Goal: Task Accomplishment & Management: Use online tool/utility

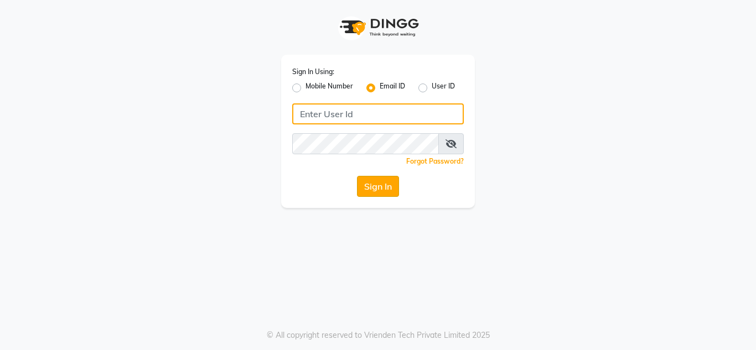
type input "[EMAIL_ADDRESS][DOMAIN_NAME]"
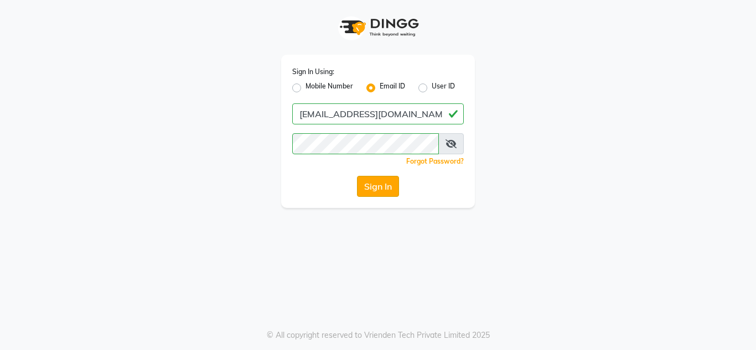
click at [383, 195] on button "Sign In" at bounding box center [378, 186] width 42 height 21
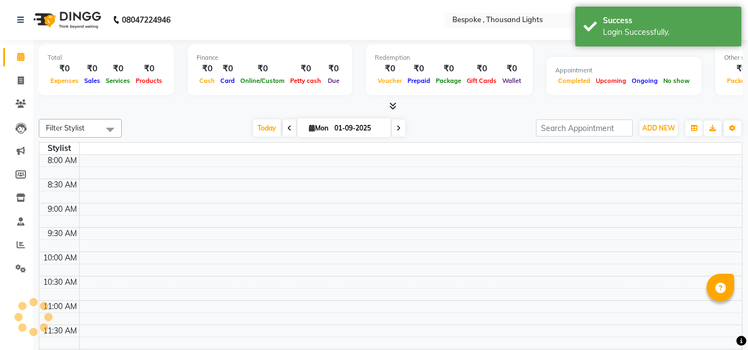
select select "en"
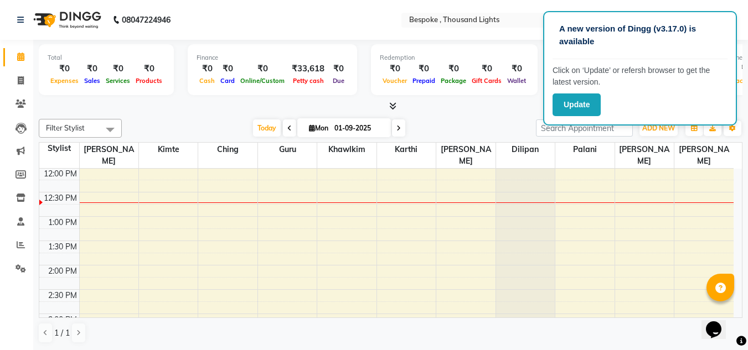
click at [280, 21] on nav "08047224946 Select Location × Bespoke , Thousand Lights Default Panel My Panel …" at bounding box center [374, 20] width 748 height 40
click at [590, 101] on button "Update" at bounding box center [576, 105] width 48 height 23
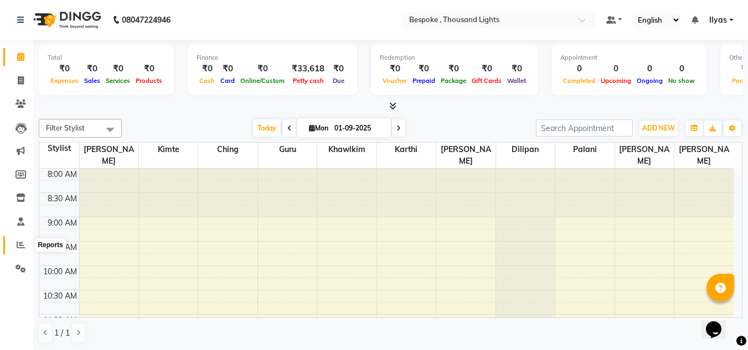
click at [22, 240] on span at bounding box center [20, 245] width 19 height 13
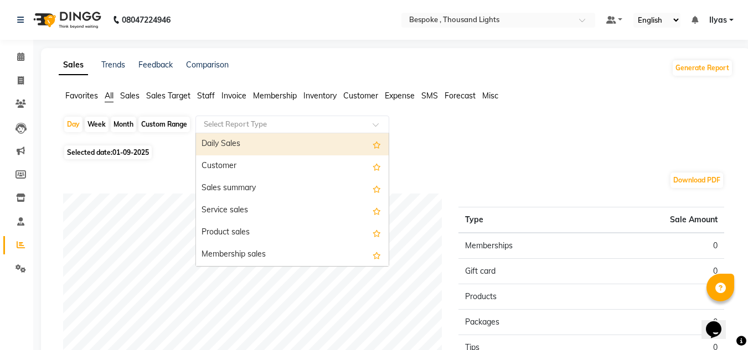
click at [260, 129] on input "text" at bounding box center [281, 124] width 159 height 11
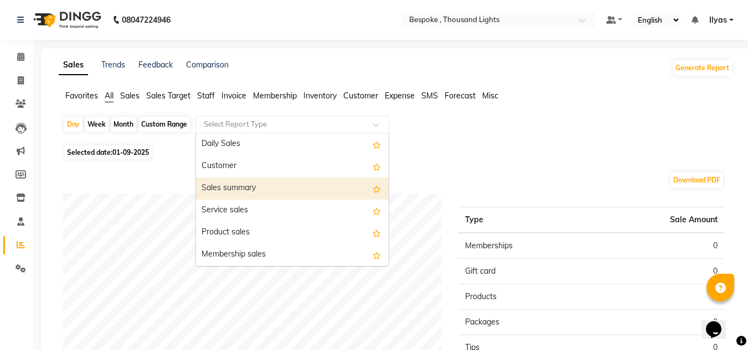
click at [241, 190] on div "Sales summary" at bounding box center [292, 189] width 193 height 22
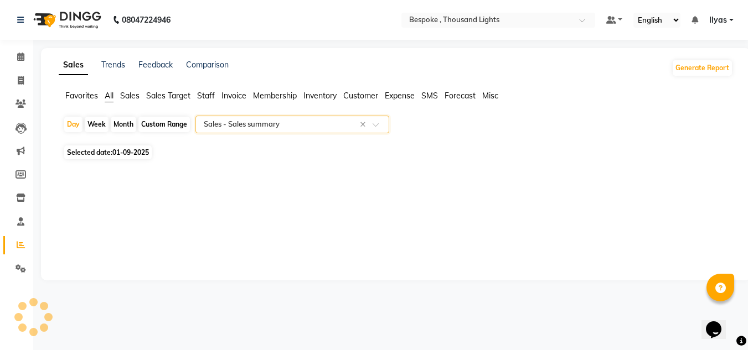
select select "full_report"
select select "csv"
click at [133, 154] on span "01-09-2025" at bounding box center [130, 152] width 37 height 8
select select "9"
select select "2025"
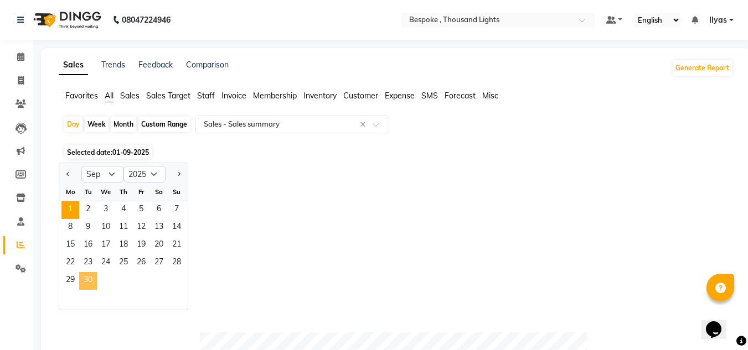
click at [91, 279] on span "30" at bounding box center [88, 281] width 18 height 18
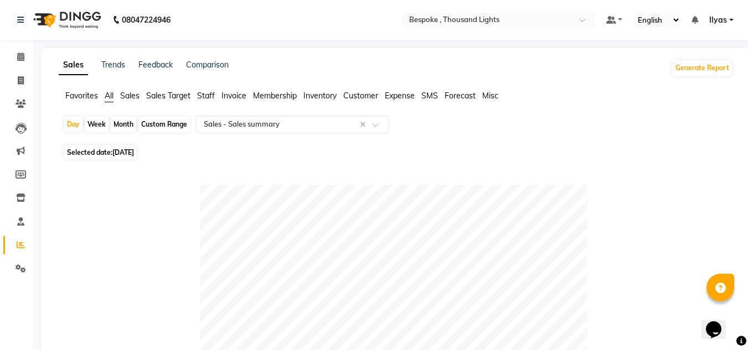
click at [106, 153] on span "Selected date: [DATE]" at bounding box center [100, 153] width 73 height 14
select select "9"
select select "2025"
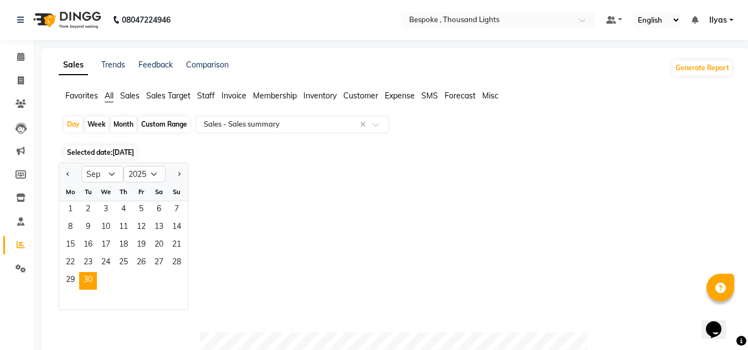
click at [121, 123] on div "Month" at bounding box center [123, 125] width 25 height 16
select select "9"
select select "2025"
click at [71, 173] on button "Previous month" at bounding box center [68, 175] width 9 height 18
select select "8"
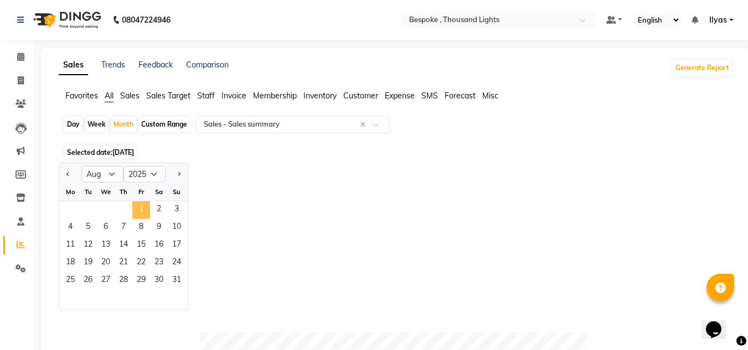
click at [142, 211] on span "1" at bounding box center [141, 211] width 18 height 18
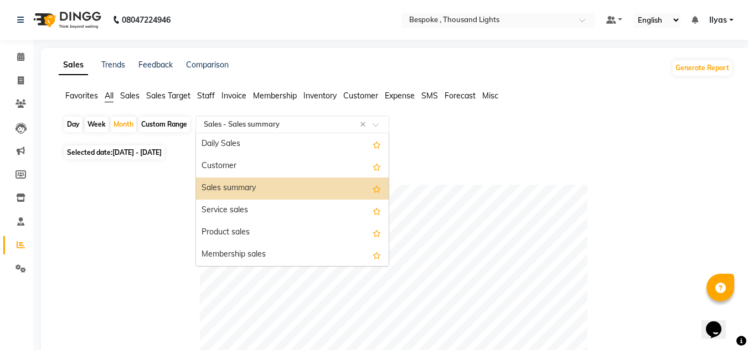
click at [218, 122] on input "text" at bounding box center [281, 124] width 159 height 11
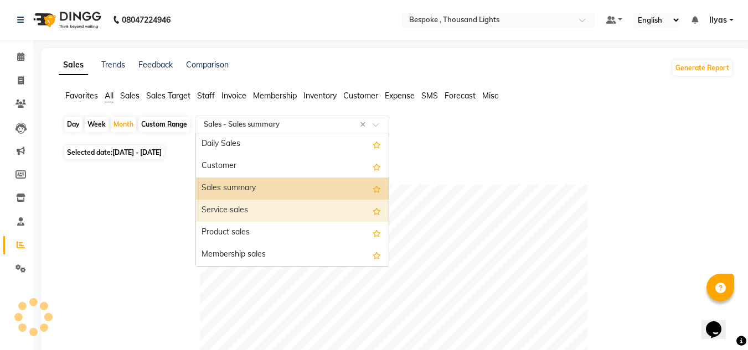
click at [233, 208] on div "Service sales" at bounding box center [292, 211] width 193 height 22
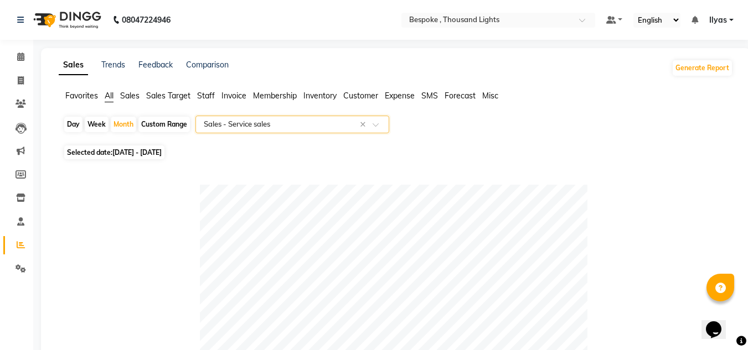
click at [266, 127] on input "text" at bounding box center [281, 124] width 159 height 11
click at [328, 126] on input "text" at bounding box center [281, 124] width 159 height 11
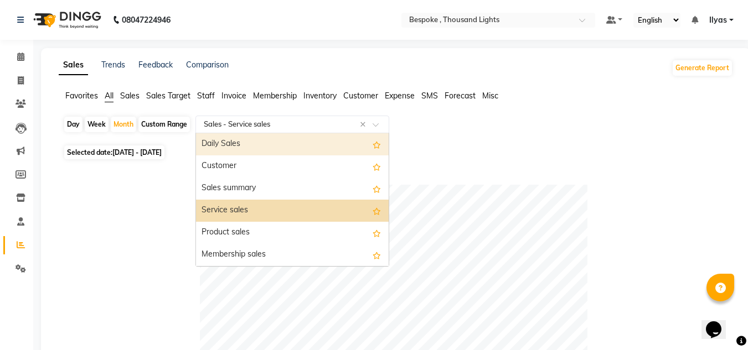
click at [240, 146] on div "Daily Sales" at bounding box center [292, 144] width 193 height 22
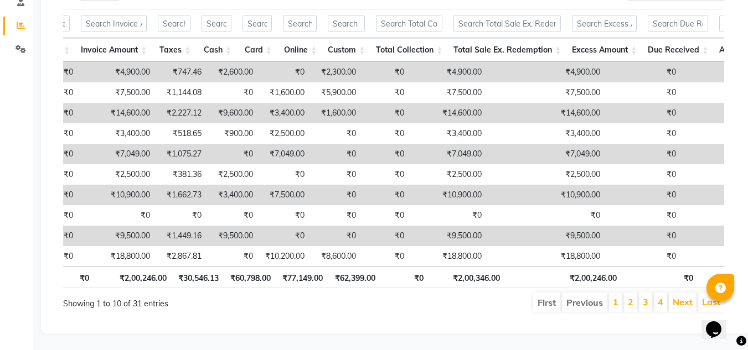
scroll to position [0, 748]
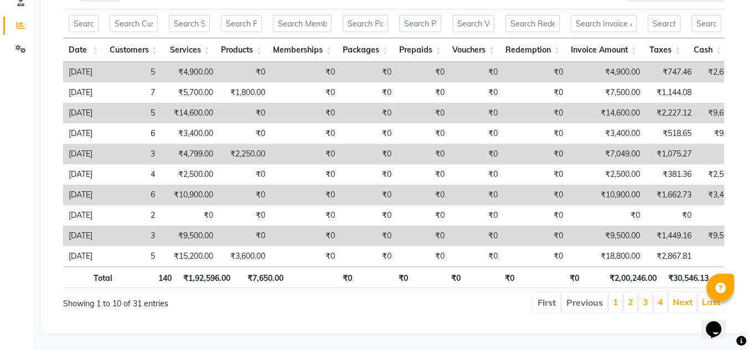
click at [206, 270] on th "₹1,92,596.00" at bounding box center [206, 278] width 59 height 22
copy th "1,92,596.00"
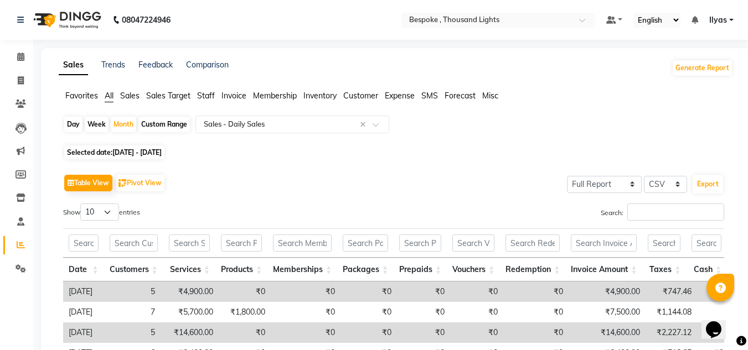
scroll to position [221, 0]
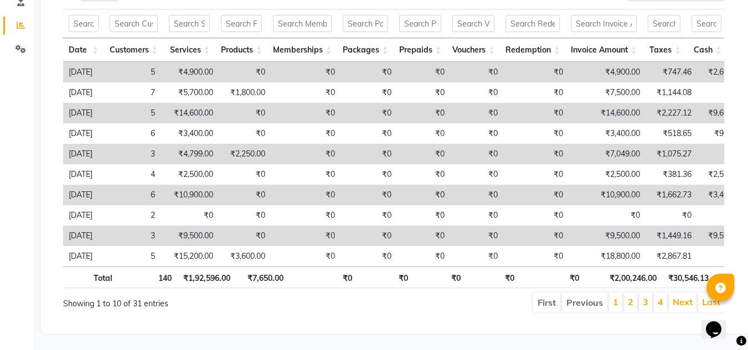
click at [320, 309] on div "Showing 1 to 10 of 31 entries" at bounding box center [196, 301] width 266 height 18
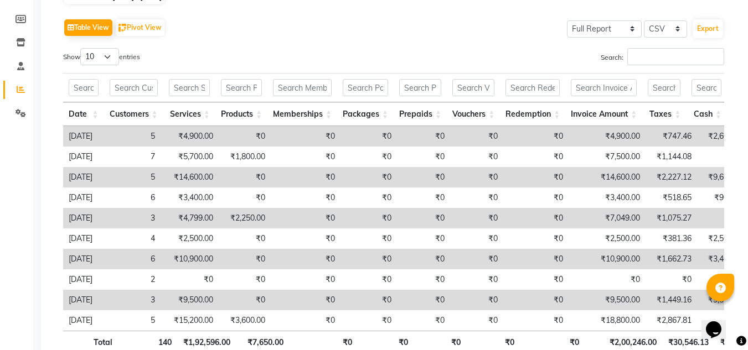
scroll to position [55, 0]
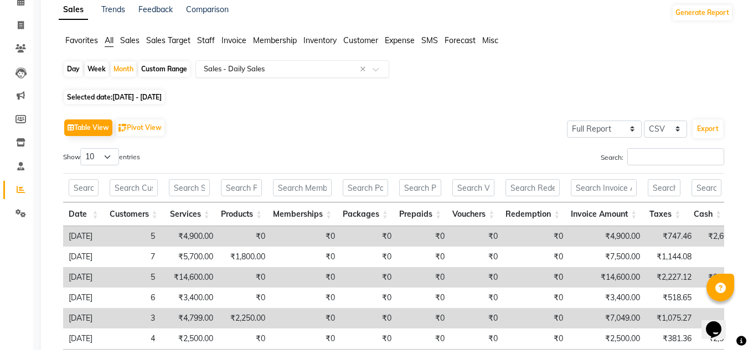
click at [292, 65] on input "text" at bounding box center [281, 69] width 159 height 11
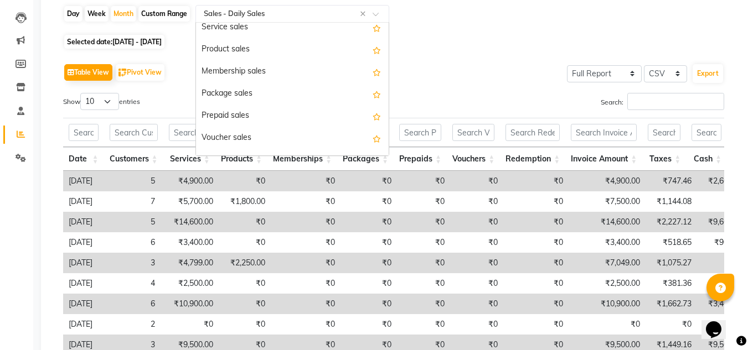
scroll to position [0, 0]
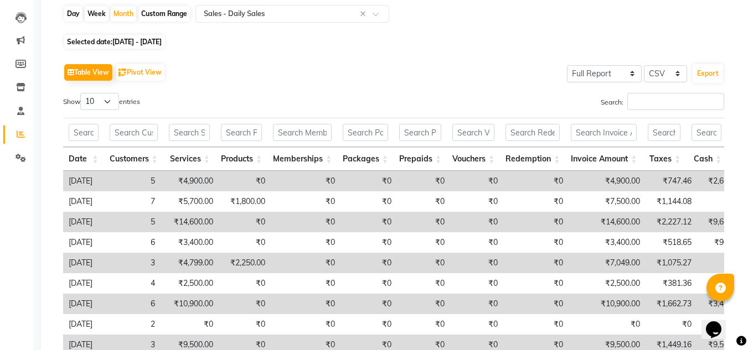
click at [546, 51] on div "Day Week Month Custom Range Select Report Type × Sales - Daily Sales × Selected…" at bounding box center [396, 218] width 674 height 427
click at [157, 13] on div "Custom Range" at bounding box center [163, 14] width 51 height 16
select select "8"
select select "2025"
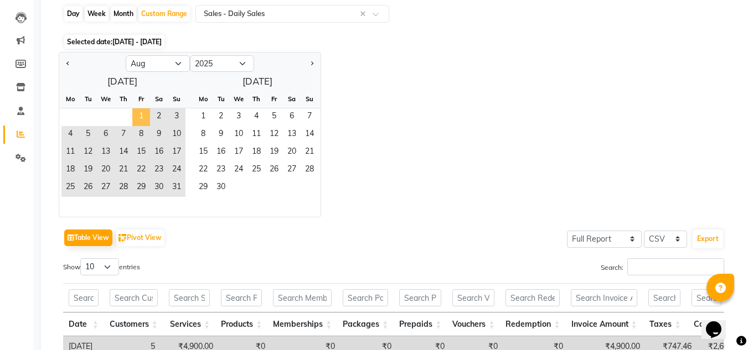
click at [143, 119] on span "1" at bounding box center [141, 118] width 18 height 18
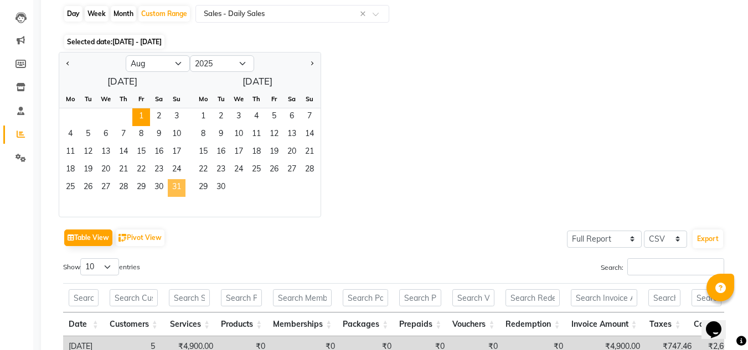
click at [177, 186] on span "31" at bounding box center [177, 188] width 18 height 18
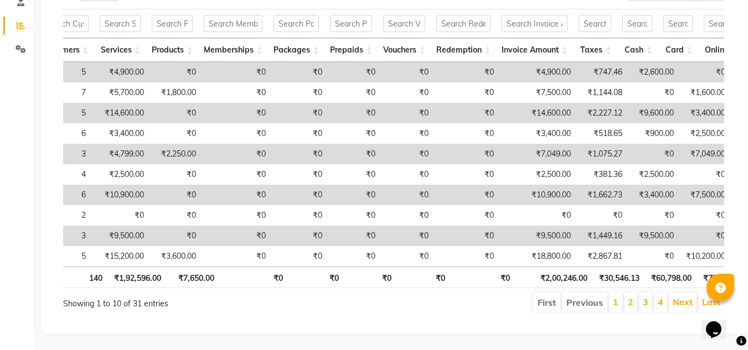
scroll to position [0, 74]
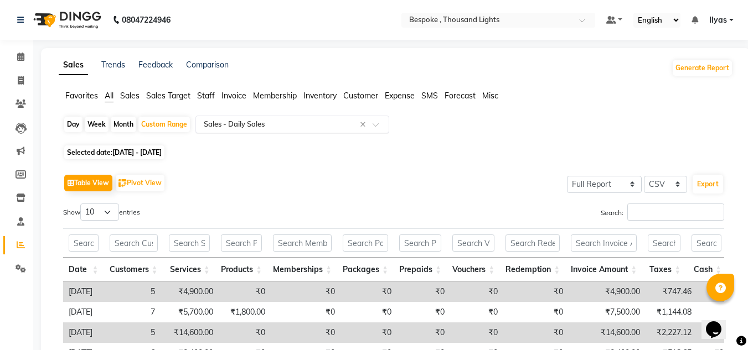
click at [247, 123] on input "text" at bounding box center [281, 124] width 159 height 11
click at [135, 92] on span "Sales" at bounding box center [129, 96] width 19 height 10
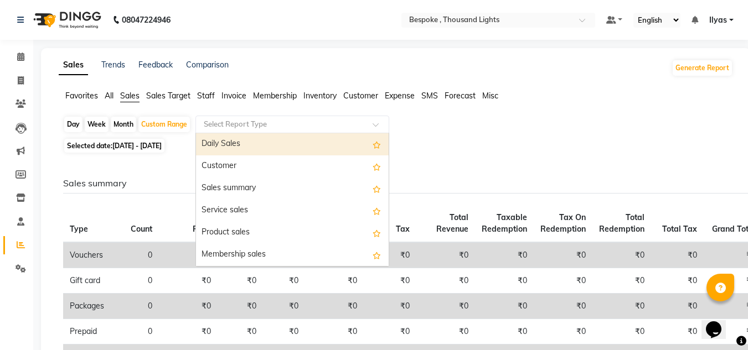
click at [226, 118] on div "Select Report Type" at bounding box center [292, 125] width 194 height 18
click at [222, 137] on div "Daily Sales" at bounding box center [292, 144] width 193 height 22
select select "full_report"
select select "csv"
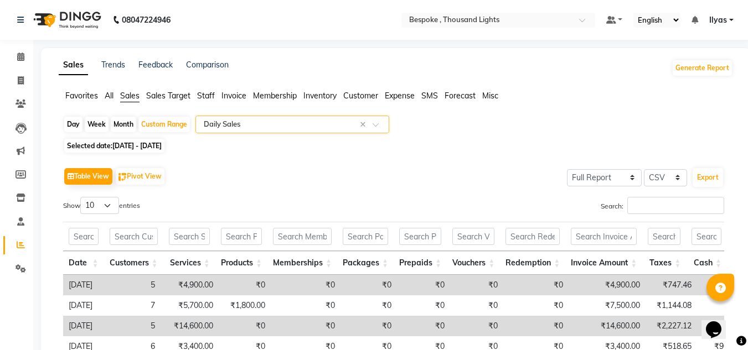
click at [293, 125] on input "text" at bounding box center [281, 124] width 159 height 11
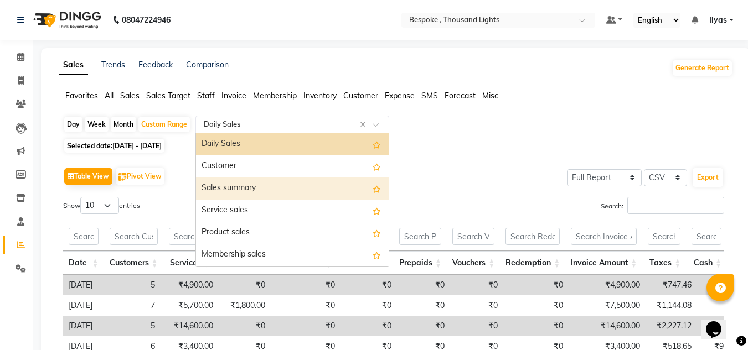
click at [272, 181] on div "Sales summary" at bounding box center [292, 189] width 193 height 22
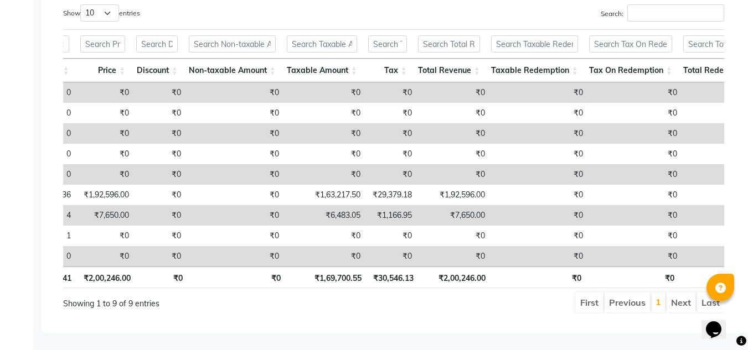
scroll to position [0, 105]
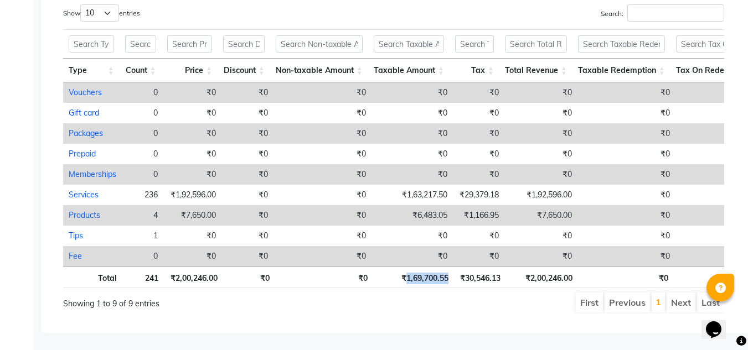
drag, startPoint x: 450, startPoint y: 272, endPoint x: 405, endPoint y: 275, distance: 44.4
click at [405, 275] on th "₹1,69,700.55" at bounding box center [413, 278] width 81 height 22
copy th "1,69,700.55"
drag, startPoint x: 504, startPoint y: 268, endPoint x: 400, endPoint y: 271, distance: 104.1
click at [400, 271] on tr "Total 241 ₹2,00,246.00 ₹0 ₹0 ₹1,69,700.55 ₹30,546.13 ₹2,00,246.00 ₹0 ₹0 ₹0 ₹30,…" at bounding box center [516, 278] width 906 height 22
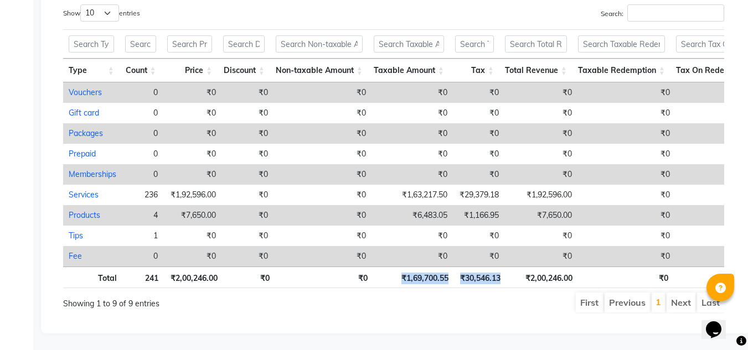
copy tr "₹1,69,700.55 ₹30,546.13"
click at [410, 270] on th "₹1,69,700.55" at bounding box center [413, 278] width 81 height 22
drag, startPoint x: 503, startPoint y: 267, endPoint x: 466, endPoint y: 271, distance: 37.8
click at [466, 271] on th "₹30,546.13" at bounding box center [480, 278] width 52 height 22
copy th "30,546.13"
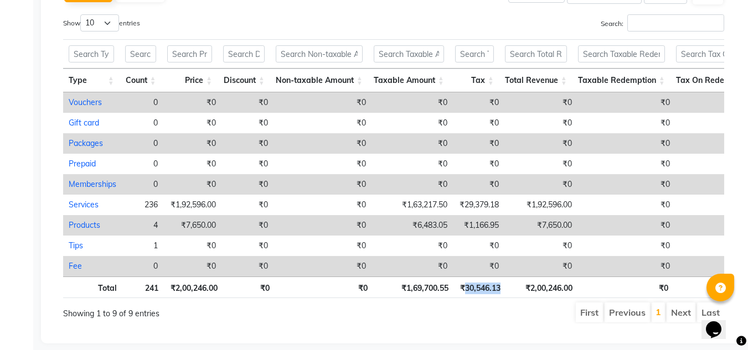
scroll to position [610, 0]
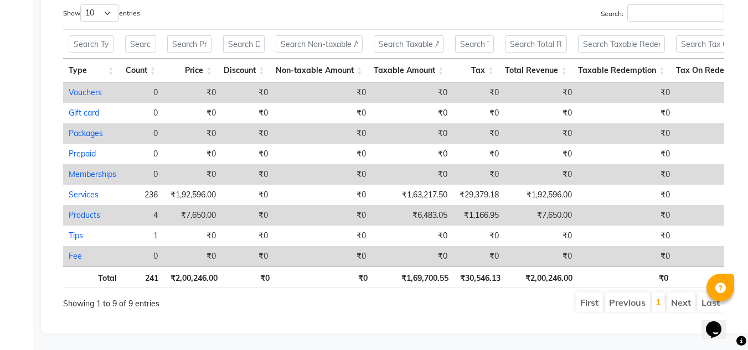
click at [412, 277] on th "₹1,69,700.55" at bounding box center [413, 278] width 81 height 22
drag, startPoint x: 404, startPoint y: 268, endPoint x: 454, endPoint y: 274, distance: 50.1
click at [454, 274] on tr "Total 241 ₹2,00,246.00 ₹0 ₹0 ₹1,69,700.55 ₹30,546.13 ₹2,00,246.00 ₹0 ₹0 ₹0 ₹30,…" at bounding box center [516, 278] width 906 height 22
click at [343, 299] on div "First Previous 1 Next Last" at bounding box center [534, 303] width 395 height 22
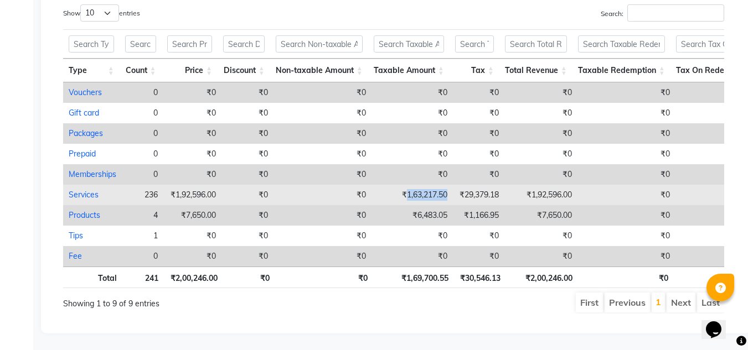
drag, startPoint x: 406, startPoint y: 177, endPoint x: 452, endPoint y: 178, distance: 46.0
click at [452, 185] on td "₹1,63,217.50" at bounding box center [411, 195] width 81 height 20
copy td "1,63,217.50"
select select "full_report"
select select "csv"
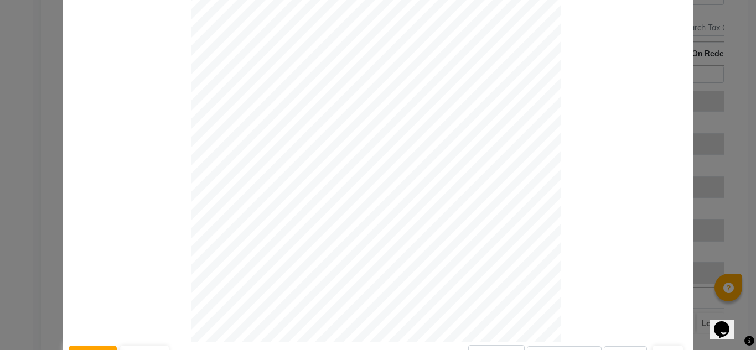
scroll to position [0, 0]
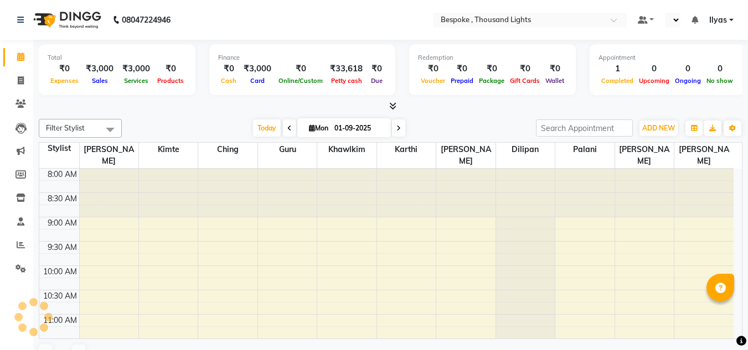
select select "en"
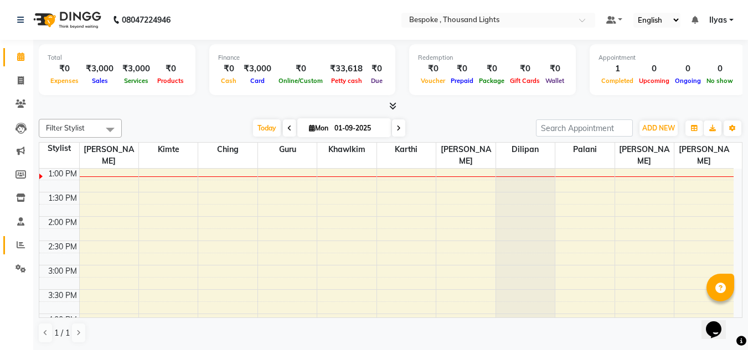
click at [21, 242] on icon at bounding box center [21, 245] width 8 height 8
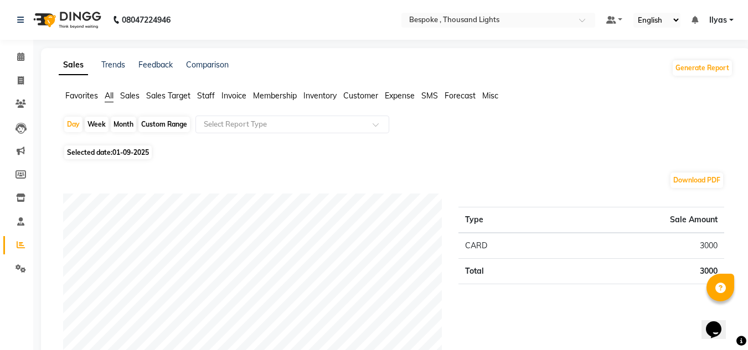
click at [158, 127] on div "Custom Range" at bounding box center [163, 125] width 51 height 16
select select "9"
select select "2025"
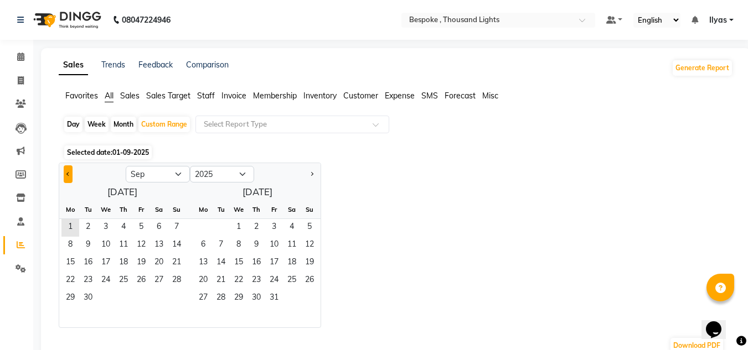
click at [69, 177] on button "Previous month" at bounding box center [68, 175] width 9 height 18
select select "8"
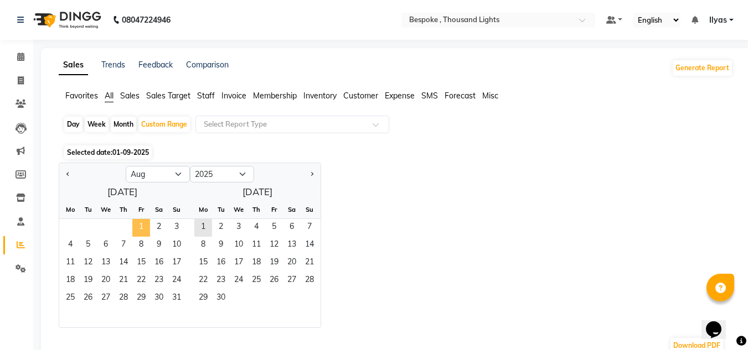
click at [142, 226] on span "1" at bounding box center [141, 228] width 18 height 18
click at [153, 120] on div "Custom Range" at bounding box center [163, 125] width 51 height 16
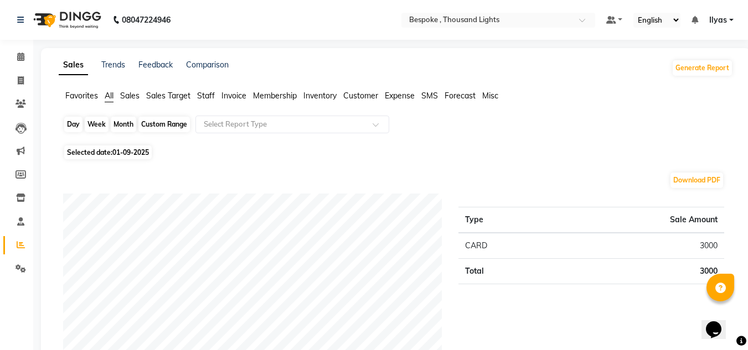
click at [150, 119] on div "Custom Range" at bounding box center [163, 125] width 51 height 16
select select "8"
select select "2025"
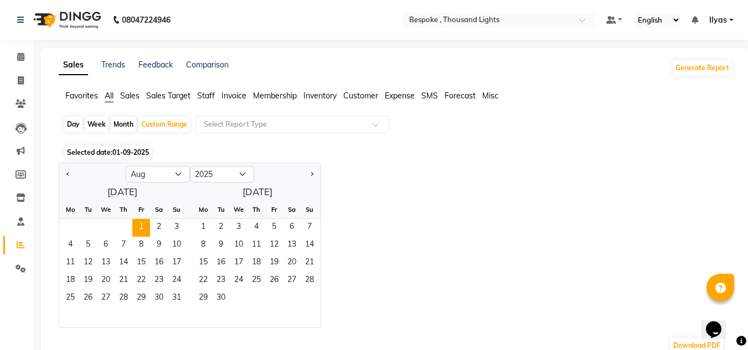
click at [128, 154] on span "01-09-2025" at bounding box center [130, 152] width 37 height 8
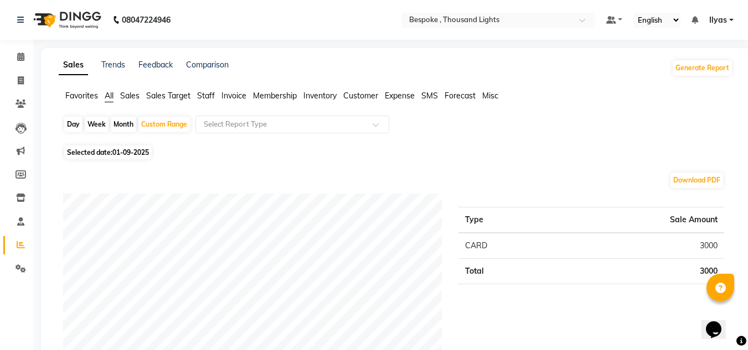
click at [128, 154] on span "01-09-2025" at bounding box center [130, 152] width 37 height 8
select select "8"
select select "2025"
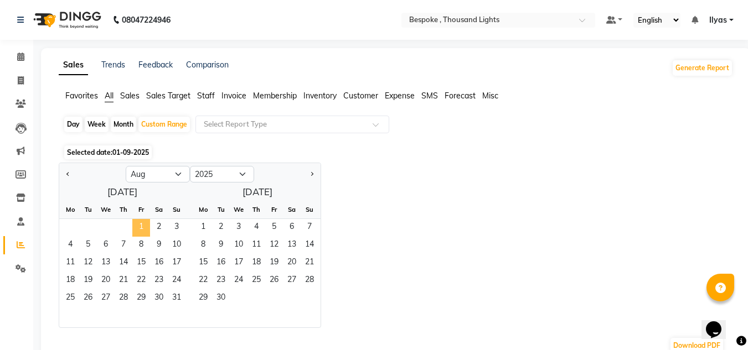
click at [146, 224] on span "1" at bounding box center [141, 228] width 18 height 18
click at [178, 299] on span "31" at bounding box center [177, 299] width 18 height 18
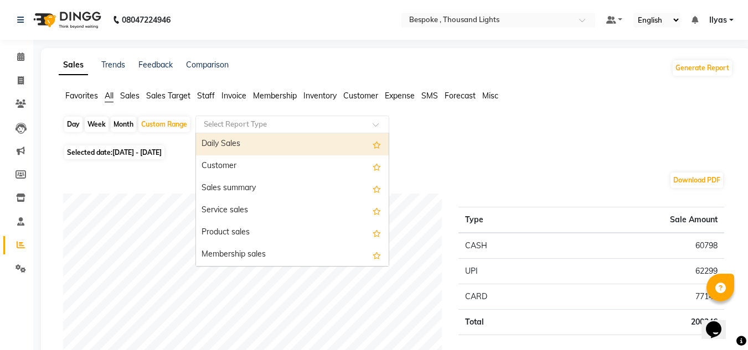
click at [230, 120] on input "text" at bounding box center [281, 124] width 159 height 11
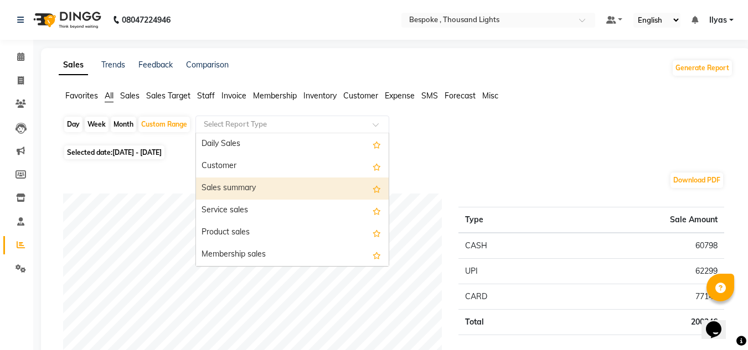
click at [222, 189] on div "Sales summary" at bounding box center [292, 189] width 193 height 22
select select "full_report"
select select "csv"
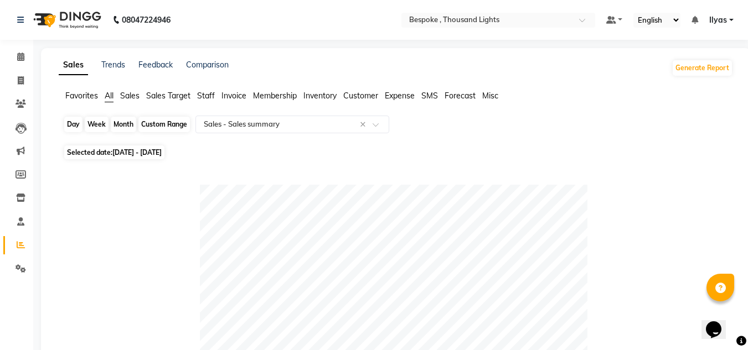
click at [153, 125] on div "Custom Range" at bounding box center [163, 125] width 51 height 16
select select "8"
select select "2025"
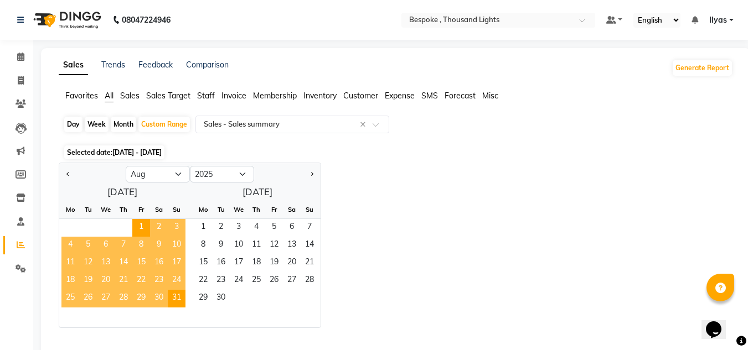
click at [122, 123] on div "Month" at bounding box center [123, 125] width 25 height 16
select select "8"
select select "2025"
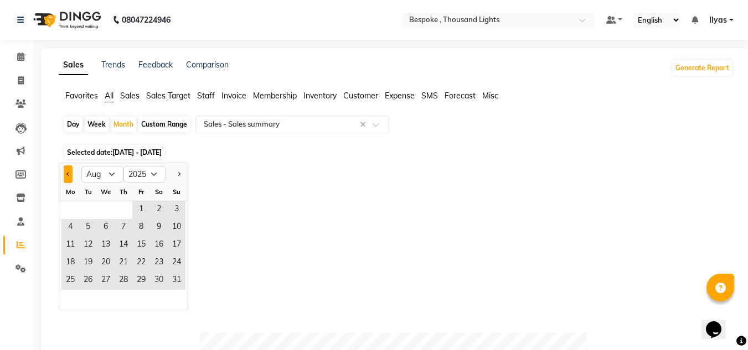
click at [69, 173] on span "Previous month" at bounding box center [68, 174] width 4 height 4
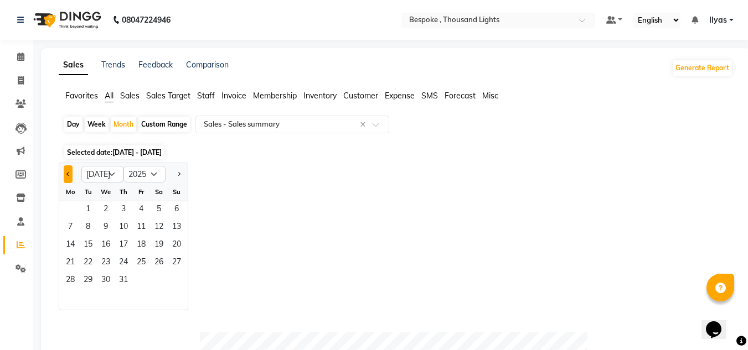
click at [69, 173] on span "Previous month" at bounding box center [68, 174] width 4 height 4
select select "6"
click at [69, 173] on span "Previous month" at bounding box center [68, 174] width 4 height 4
select select "4"
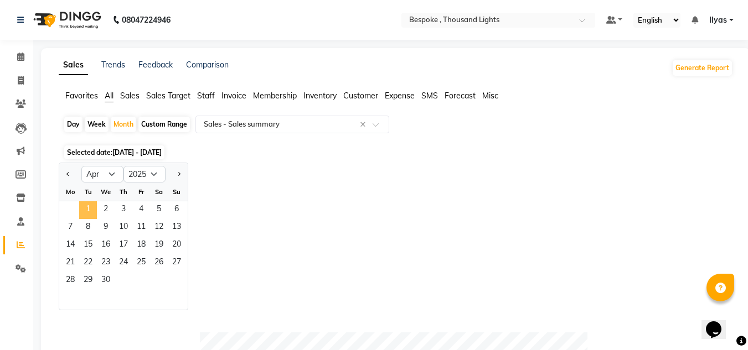
click at [89, 203] on span "1" at bounding box center [88, 211] width 18 height 18
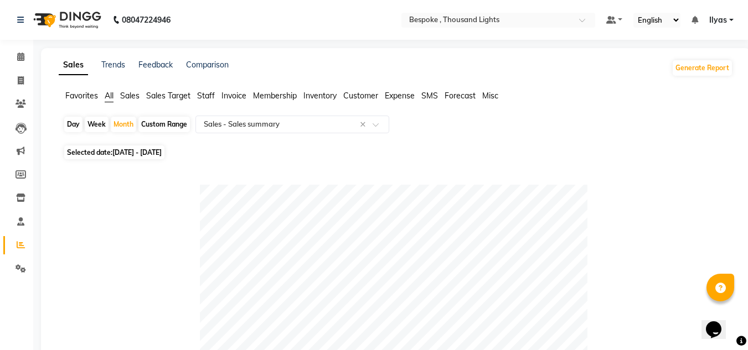
click at [150, 152] on span "01-04-2025 - 30-04-2025" at bounding box center [136, 152] width 49 height 8
select select "4"
select select "2025"
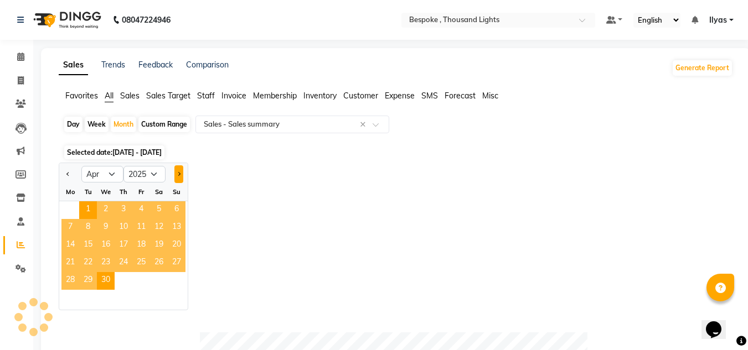
click at [177, 176] on button "Next month" at bounding box center [178, 175] width 9 height 18
select select "5"
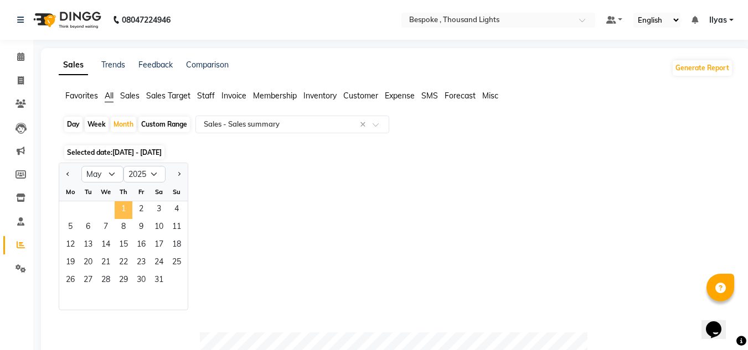
click at [118, 211] on span "1" at bounding box center [124, 211] width 18 height 18
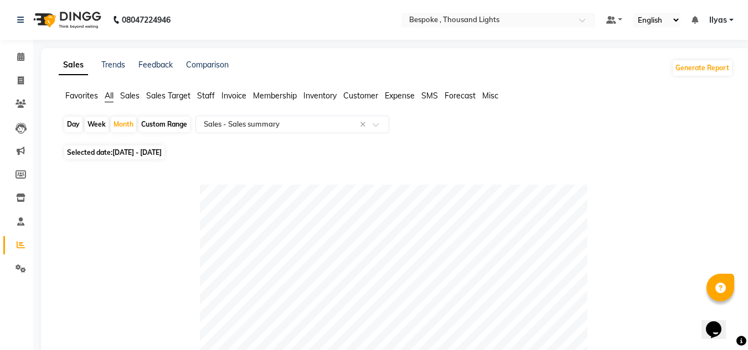
click at [148, 153] on span "01-05-2025 - 31-05-2025" at bounding box center [136, 152] width 49 height 8
select select "5"
select select "2025"
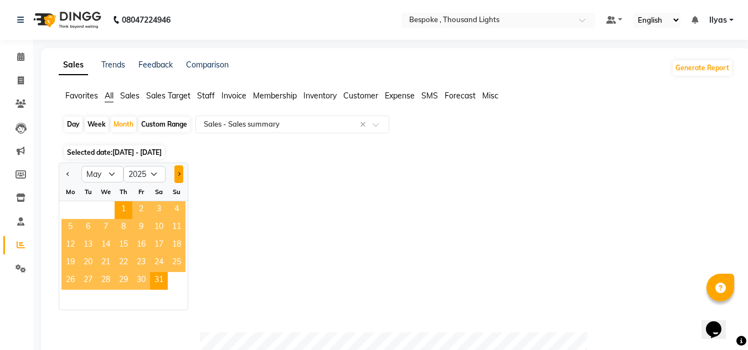
click at [182, 173] on button "Next month" at bounding box center [178, 175] width 9 height 18
select select "6"
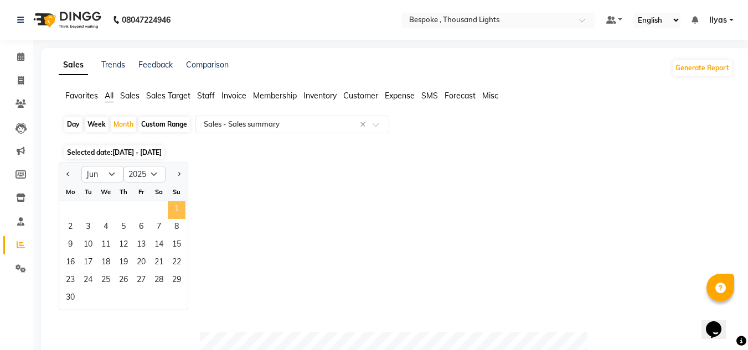
click at [173, 213] on span "1" at bounding box center [177, 211] width 18 height 18
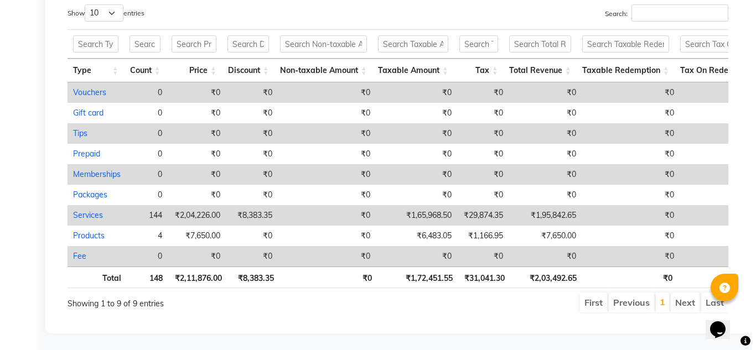
scroll to position [609, 0]
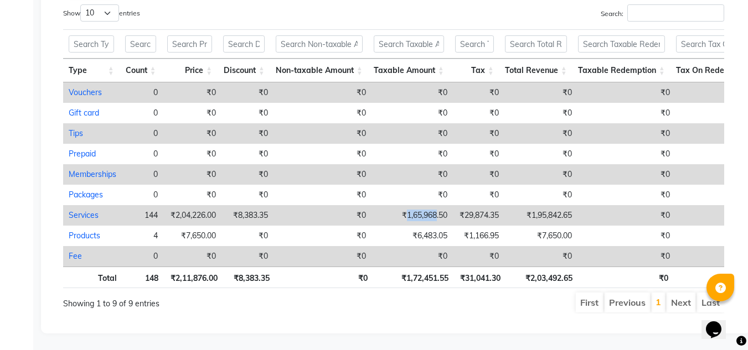
drag, startPoint x: 406, startPoint y: 204, endPoint x: 437, endPoint y: 208, distance: 31.3
click at [437, 208] on td "₹1,65,968.50" at bounding box center [411, 215] width 81 height 20
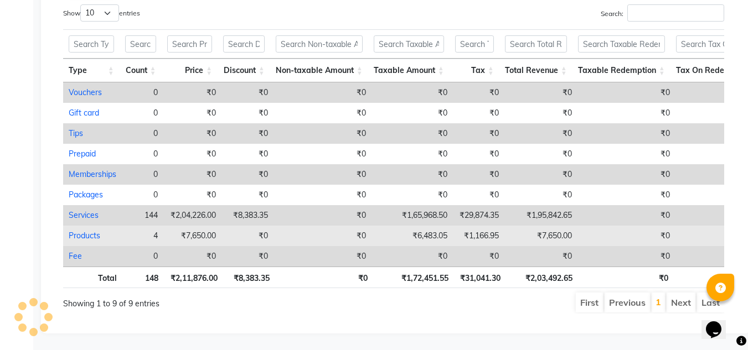
click at [453, 228] on td "₹1,166.95" at bounding box center [478, 236] width 51 height 20
select select "full_report"
select select "csv"
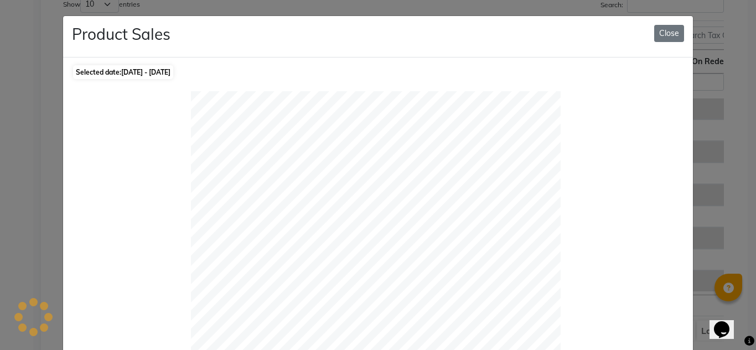
select select "full_report"
select select "csv"
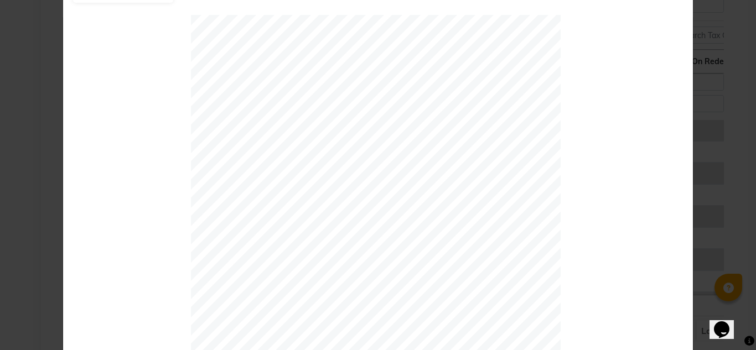
scroll to position [0, 0]
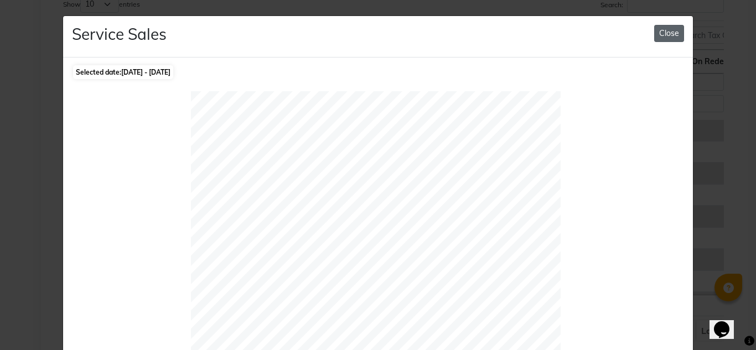
click at [659, 33] on button "Close" at bounding box center [669, 33] width 30 height 17
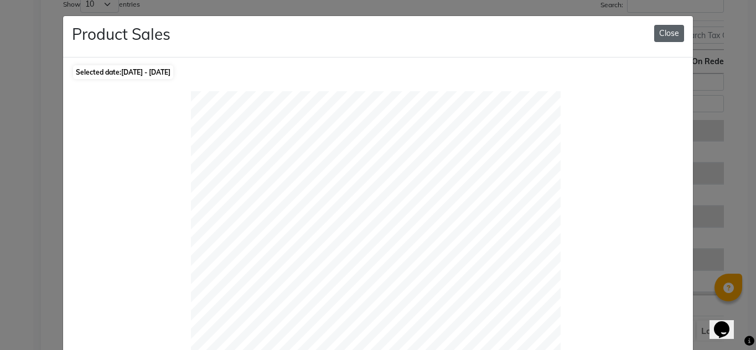
click at [665, 33] on button "Close" at bounding box center [669, 33] width 30 height 17
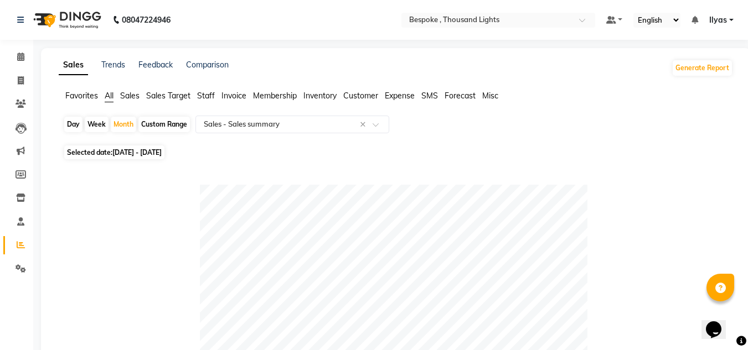
click at [125, 151] on span "01-06-2025 - 30-06-2025" at bounding box center [136, 152] width 49 height 8
select select "6"
select select "2025"
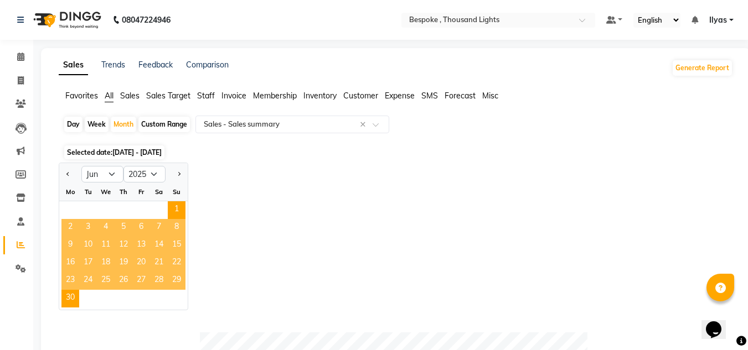
click at [184, 178] on div at bounding box center [177, 175] width 22 height 18
click at [180, 177] on button "Next month" at bounding box center [178, 175] width 9 height 18
select select "7"
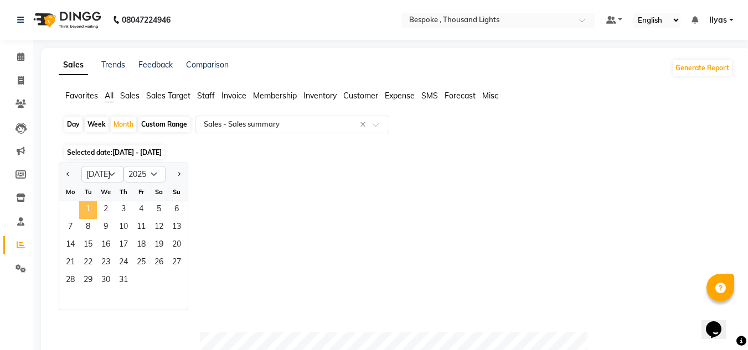
click at [90, 203] on span "1" at bounding box center [88, 211] width 18 height 18
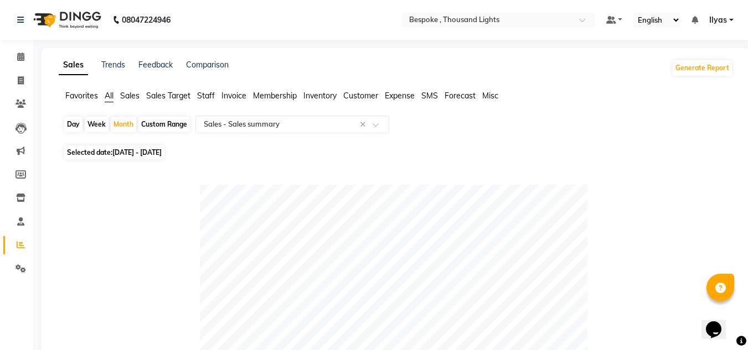
click at [121, 149] on span "01-07-2025 - 31-07-2025" at bounding box center [136, 152] width 49 height 8
select select "7"
select select "2025"
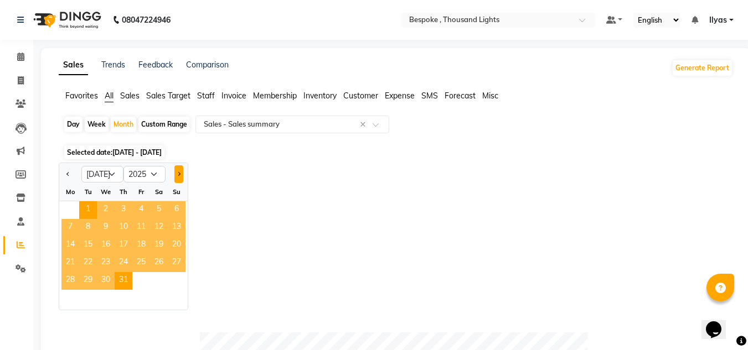
click at [179, 170] on button "Next month" at bounding box center [178, 175] width 9 height 18
select select "8"
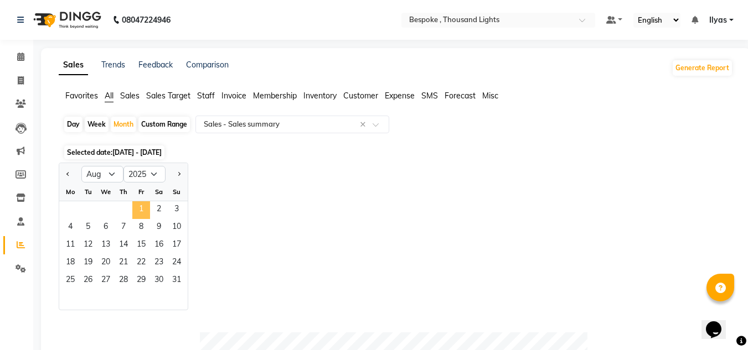
click at [147, 212] on span "1" at bounding box center [141, 211] width 18 height 18
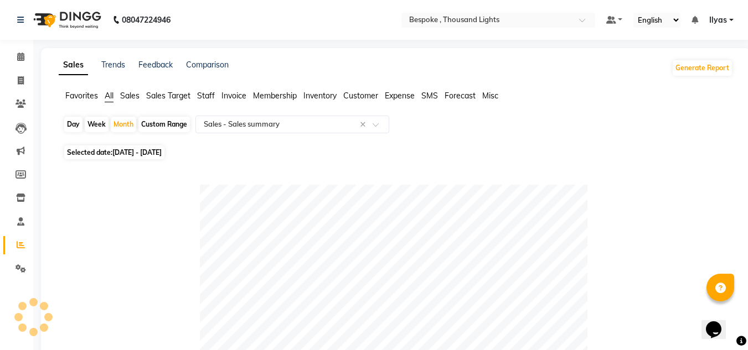
click at [348, 94] on span "Customer" at bounding box center [360, 96] width 35 height 10
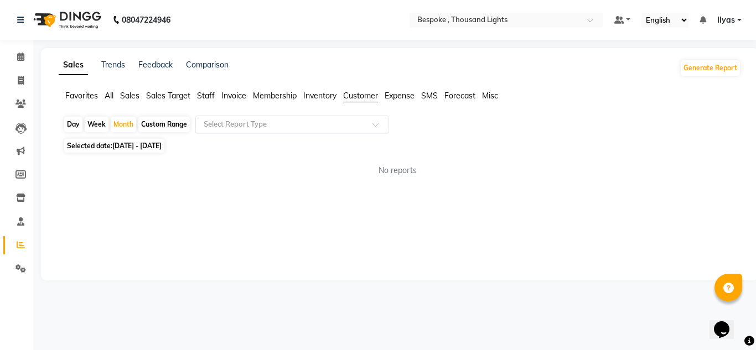
click at [215, 130] on div "Select Report Type" at bounding box center [292, 125] width 194 height 18
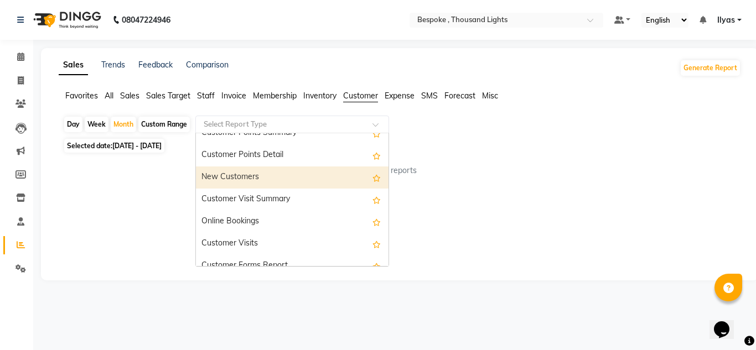
click at [264, 177] on div "New Customers" at bounding box center [292, 178] width 193 height 22
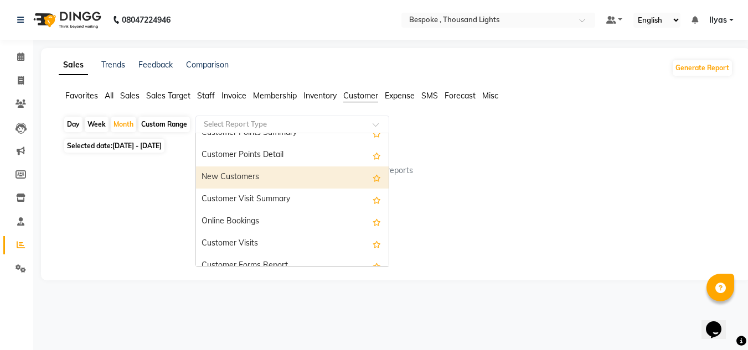
select select "full_report"
select select "csv"
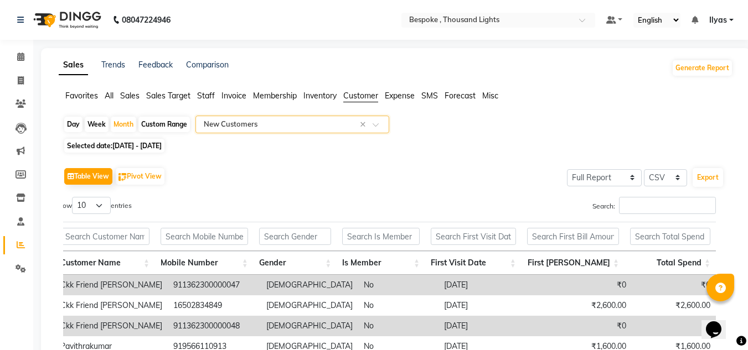
click at [135, 98] on span "Sales" at bounding box center [129, 96] width 19 height 10
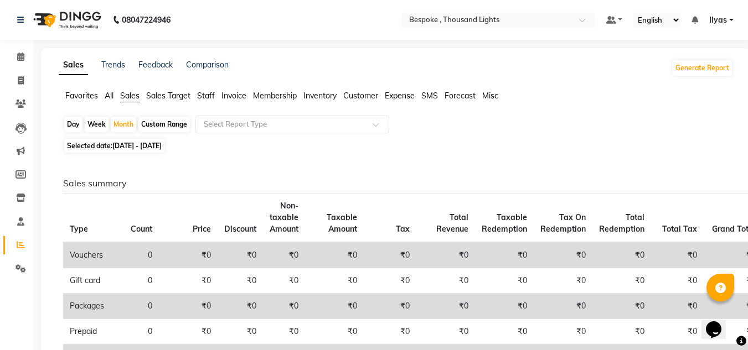
click at [156, 87] on div "Sales Trends Feedback Comparison Generate Report Favorites All Sales Sales Targ…" at bounding box center [396, 351] width 710 height 607
click at [157, 100] on span "Sales Target" at bounding box center [168, 96] width 44 height 10
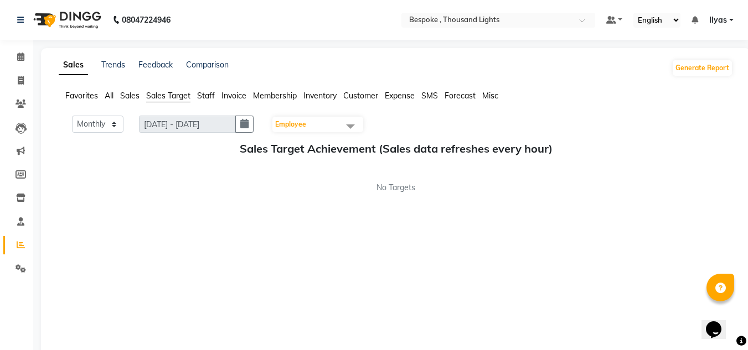
click at [96, 92] on span "Favorites" at bounding box center [81, 96] width 33 height 10
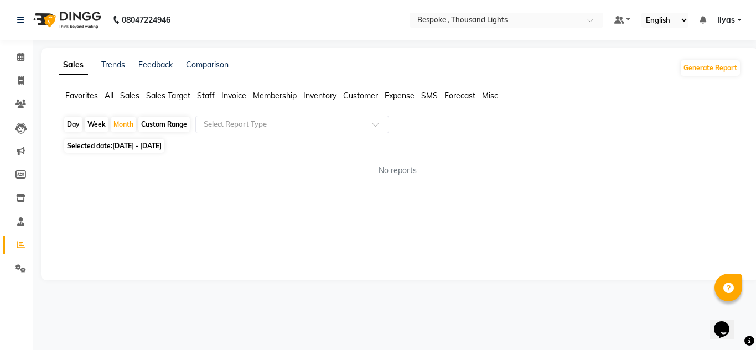
click at [112, 95] on span "All" at bounding box center [109, 96] width 9 height 10
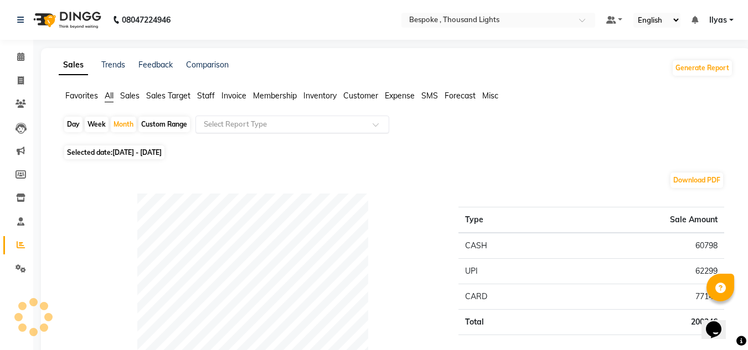
click at [248, 121] on input "text" at bounding box center [281, 124] width 159 height 11
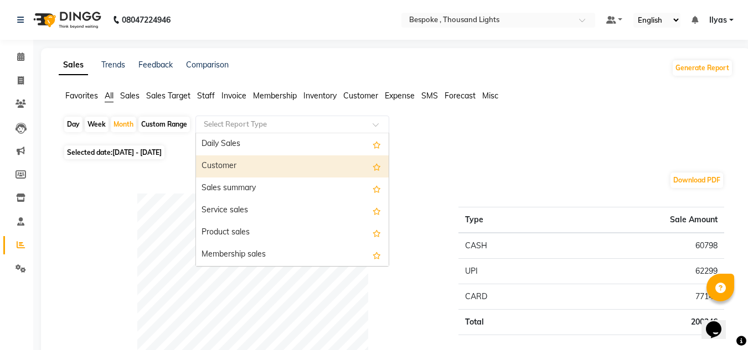
click at [236, 163] on div "Customer" at bounding box center [292, 167] width 193 height 22
select select "full_report"
select select "csv"
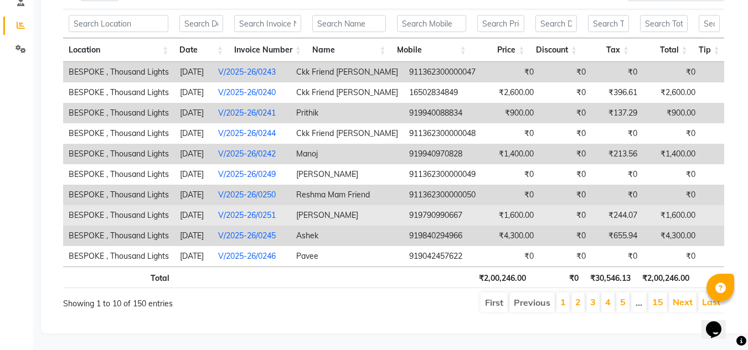
scroll to position [236, 0]
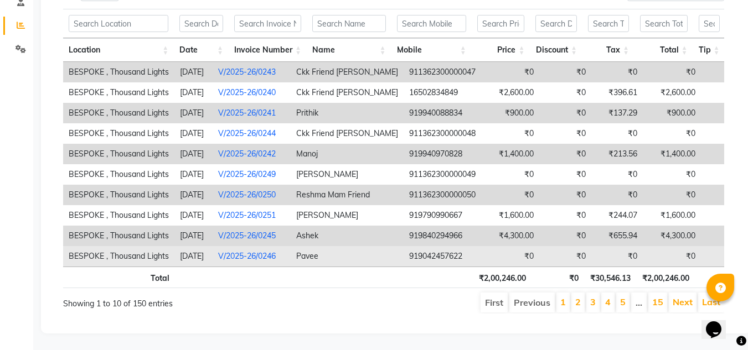
drag, startPoint x: 367, startPoint y: 250, endPoint x: 413, endPoint y: 241, distance: 46.7
click at [413, 246] on tr "BESPOKE , Thousand Lights 2025-08-02 V/2025-26/0246 Pavee 919042457622 ₹0 ₹0 ₹0…" at bounding box center [497, 256] width 869 height 20
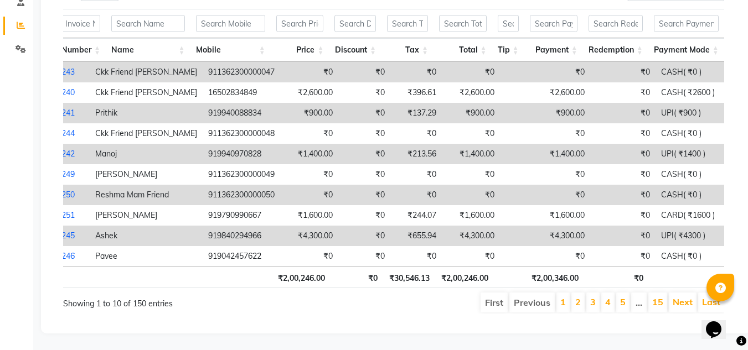
scroll to position [0, 64]
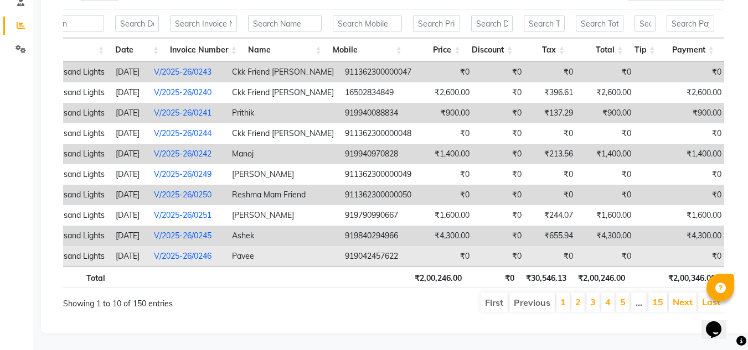
click at [298, 246] on td "Pavee" at bounding box center [282, 256] width 113 height 20
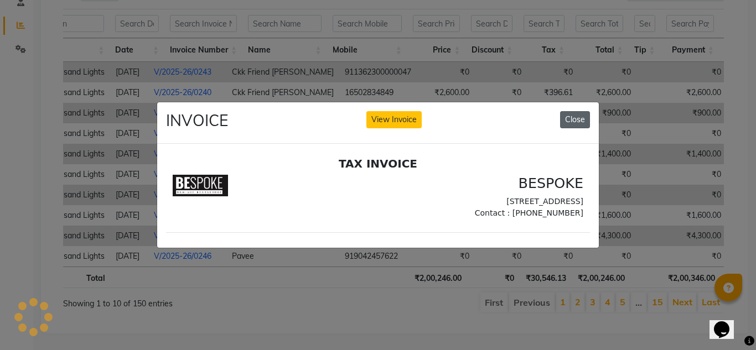
scroll to position [0, 0]
click at [568, 111] on button "Close" at bounding box center [575, 119] width 30 height 17
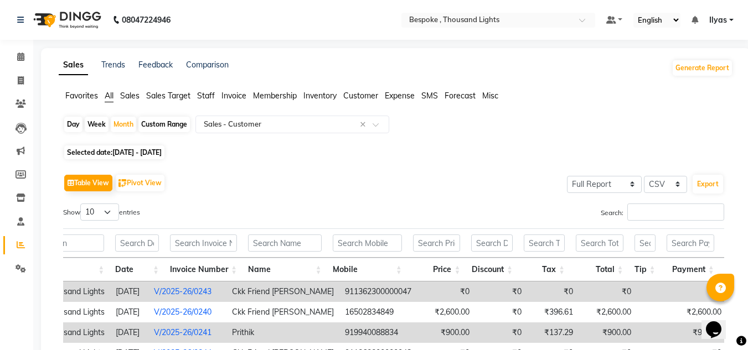
click at [442, 203] on div "Table View Pivot View Select Full Report Filtered Report Select CSV PDF Export …" at bounding box center [393, 353] width 661 height 362
click at [262, 125] on input "text" at bounding box center [281, 124] width 159 height 11
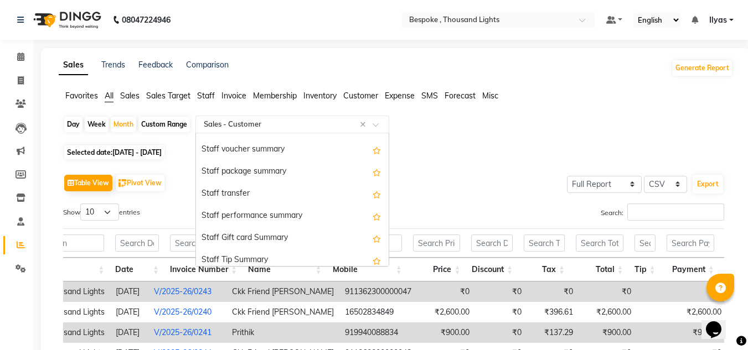
scroll to position [775, 0]
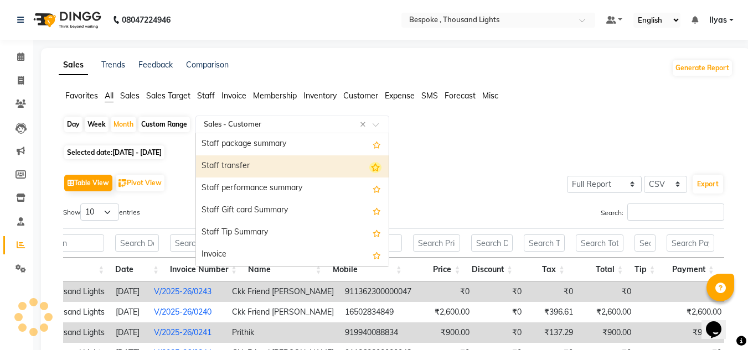
click at [369, 167] on icon "Options list" at bounding box center [375, 167] width 12 height 11
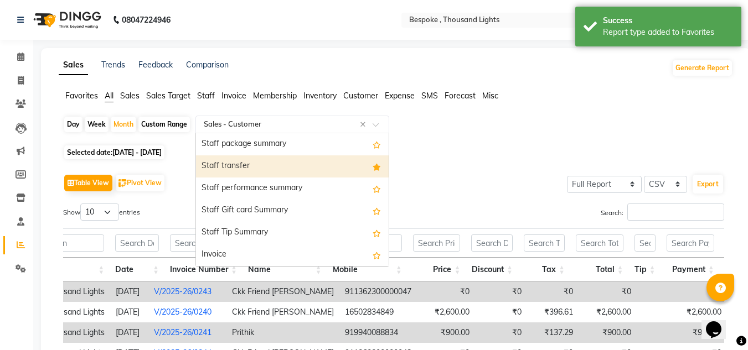
click at [373, 168] on icon "Options list" at bounding box center [377, 167] width 8 height 7
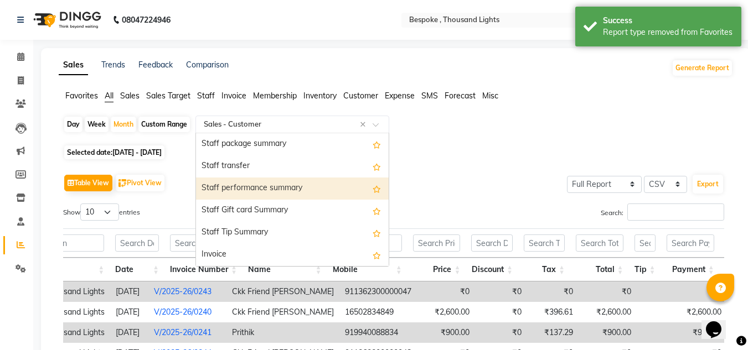
click at [523, 140] on div "Day Week Month Custom Range Select Report Type × Sales - Customer × Daily Sales…" at bounding box center [395, 129] width 665 height 27
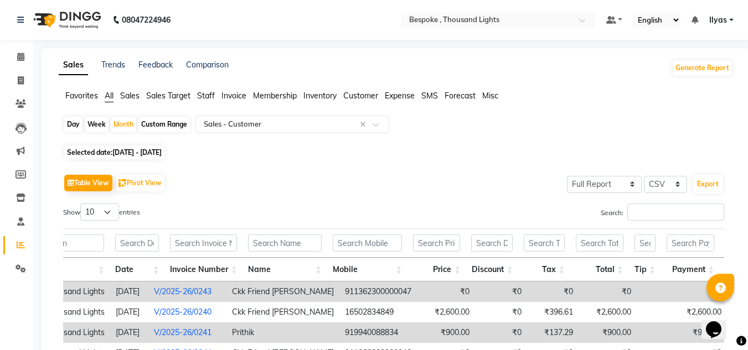
click at [356, 91] on span "Customer" at bounding box center [360, 96] width 35 height 10
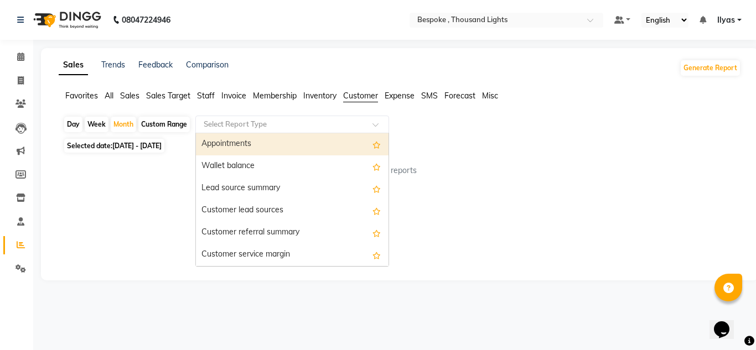
click at [306, 123] on input "text" at bounding box center [281, 124] width 159 height 11
click at [255, 143] on div "Appointments" at bounding box center [292, 144] width 193 height 22
select select "full_report"
select select "csv"
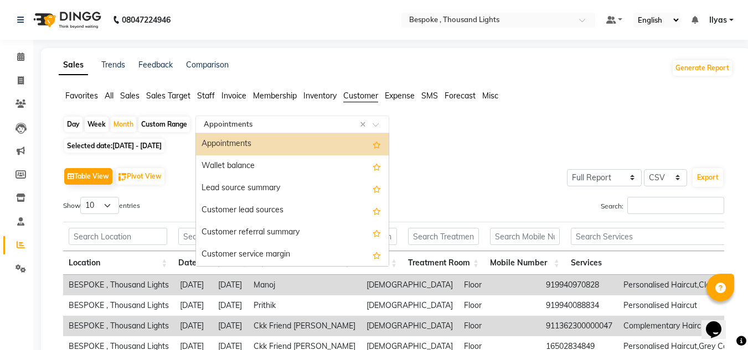
click at [265, 121] on input "text" at bounding box center [281, 124] width 159 height 11
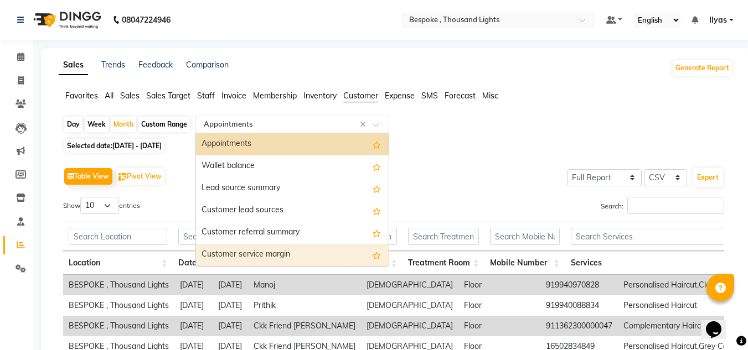
click at [255, 249] on div "Customer service margin" at bounding box center [292, 255] width 193 height 22
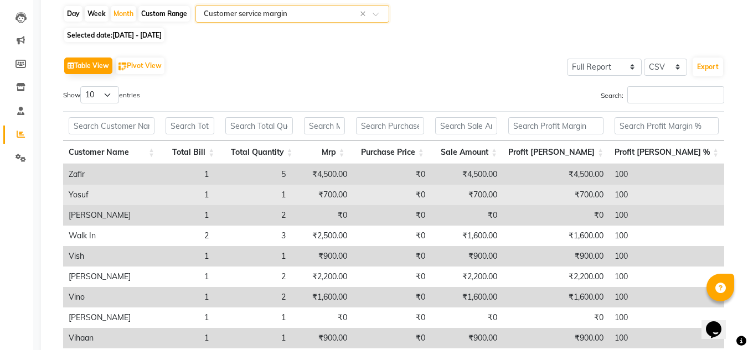
scroll to position [0, 0]
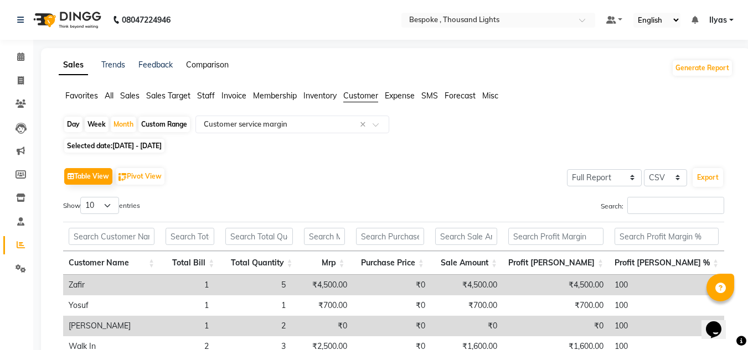
click at [204, 64] on link "Comparison" at bounding box center [207, 65] width 43 height 10
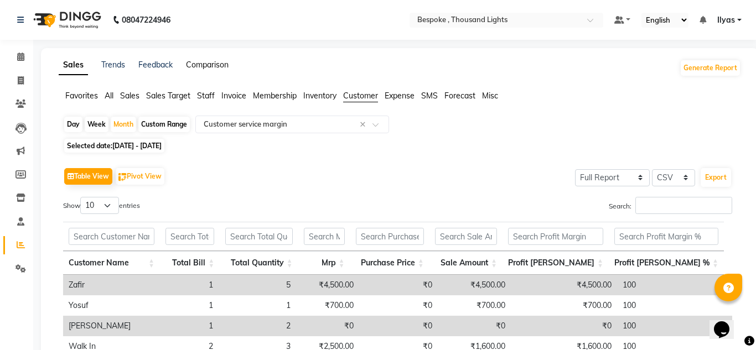
select select "single_date"
select select "single_date_dash"
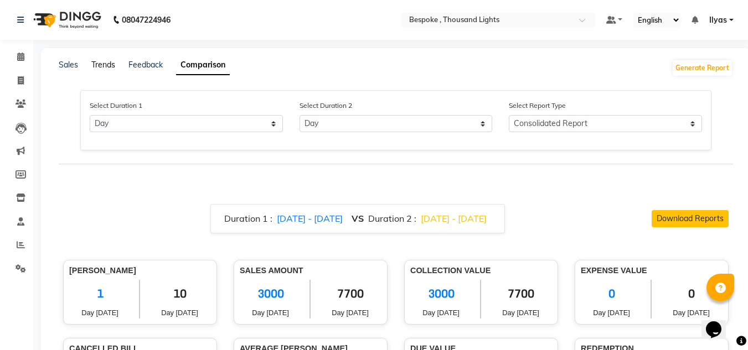
click at [107, 67] on link "Trends" at bounding box center [103, 65] width 24 height 10
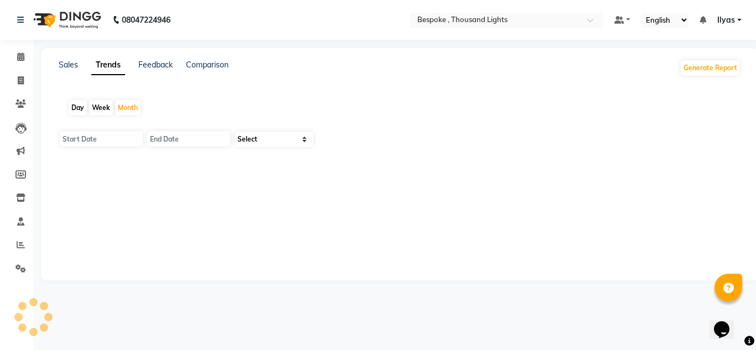
type input "01-09-2025"
type input "[DATE]"
select select "by_client"
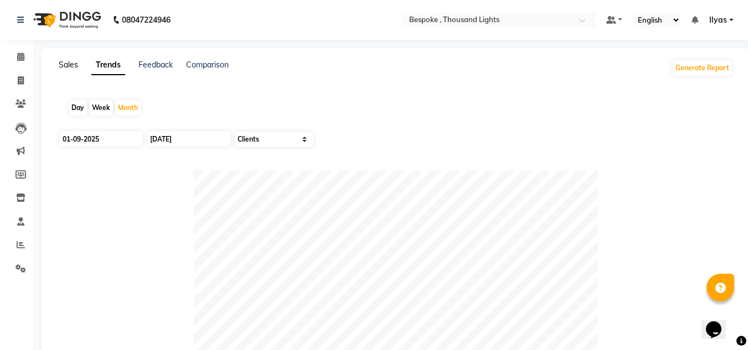
click at [64, 60] on link "Sales" at bounding box center [68, 65] width 19 height 10
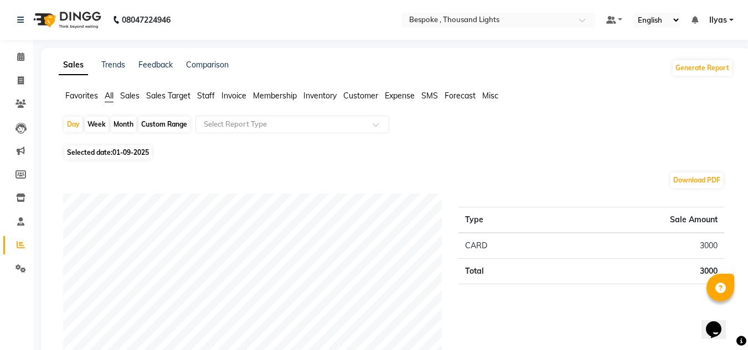
click at [122, 96] on span "Sales" at bounding box center [129, 96] width 19 height 10
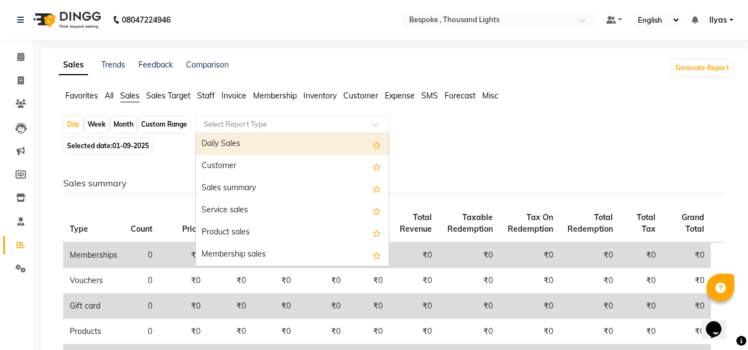
click at [219, 120] on input "text" at bounding box center [281, 124] width 159 height 11
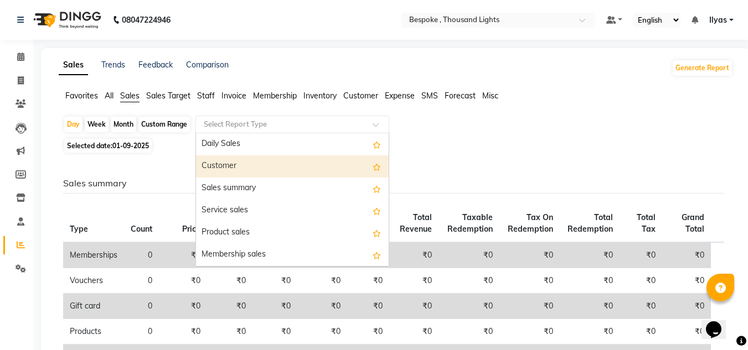
click at [219, 162] on div "Customer" at bounding box center [292, 167] width 193 height 22
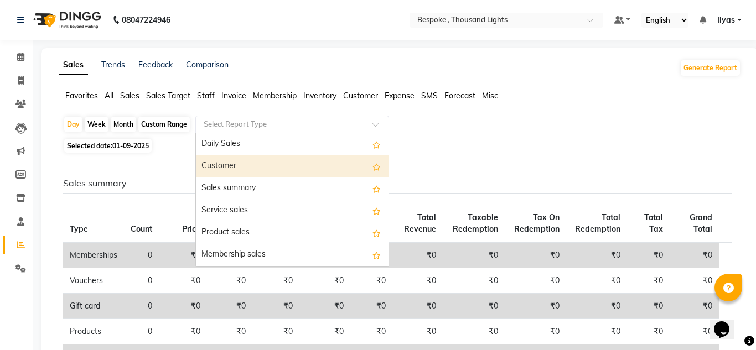
select select "full_report"
select select "csv"
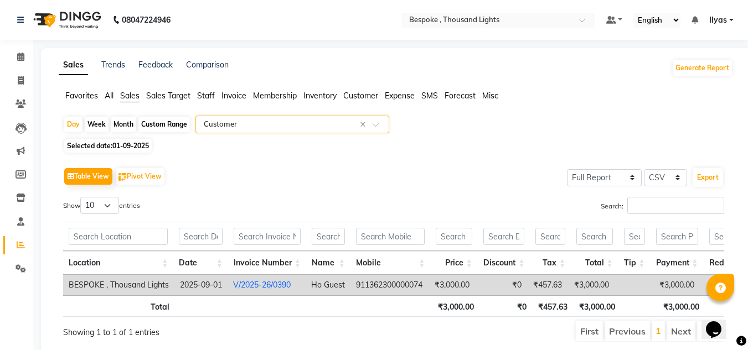
click at [134, 145] on span "01-09-2025" at bounding box center [130, 146] width 37 height 8
select select "9"
select select "2025"
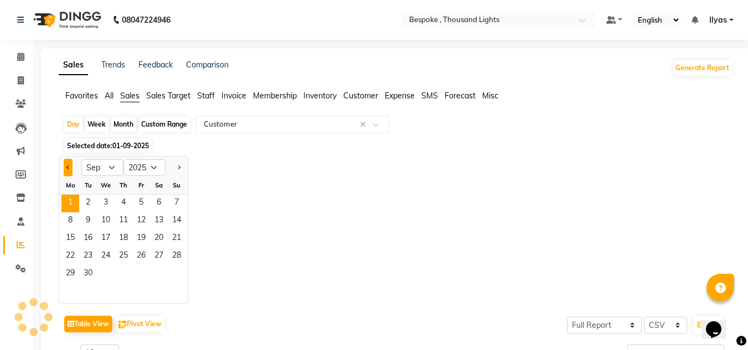
click at [65, 168] on button "Previous month" at bounding box center [68, 168] width 9 height 18
select select "8"
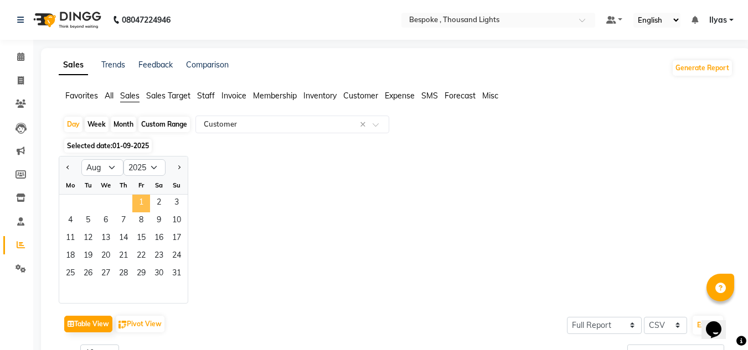
click at [137, 201] on span "1" at bounding box center [141, 204] width 18 height 18
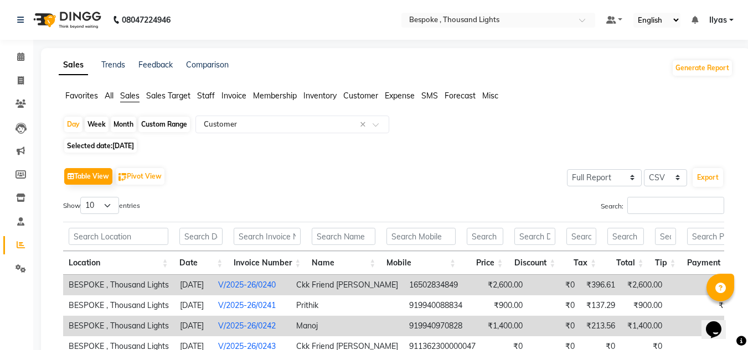
click at [129, 148] on span "01-08-2025" at bounding box center [123, 146] width 22 height 8
select select "8"
select select "2025"
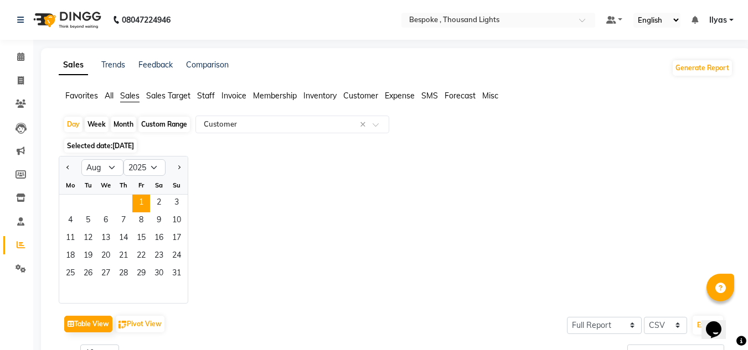
click at [125, 124] on div "Month" at bounding box center [123, 125] width 25 height 16
select select "8"
select select "2025"
click at [135, 199] on span "1" at bounding box center [141, 204] width 18 height 18
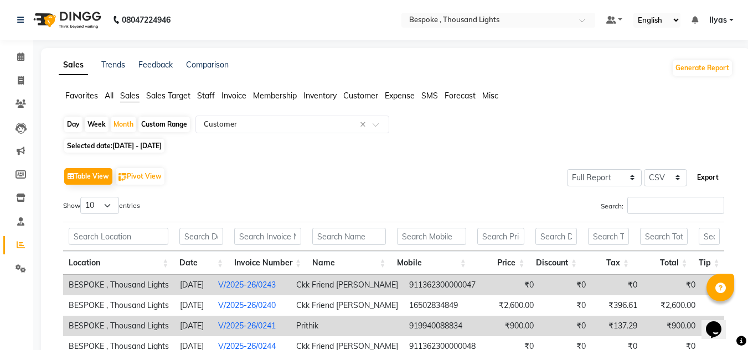
click at [705, 176] on button "Export" at bounding box center [708, 177] width 30 height 19
click at [131, 146] on span "[DATE] - [DATE]" at bounding box center [136, 146] width 49 height 8
select select "8"
select select "2025"
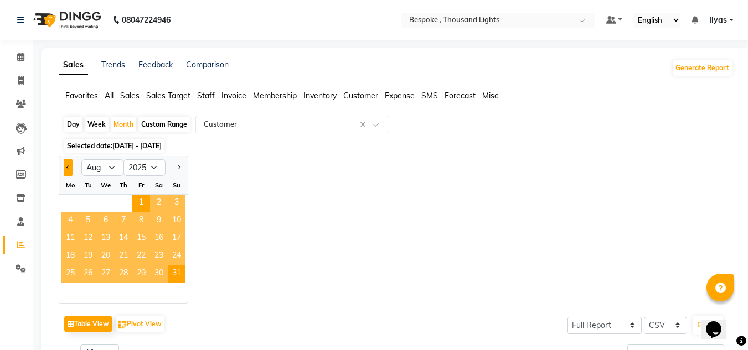
click at [66, 170] on button "Previous month" at bounding box center [68, 168] width 9 height 18
select select "7"
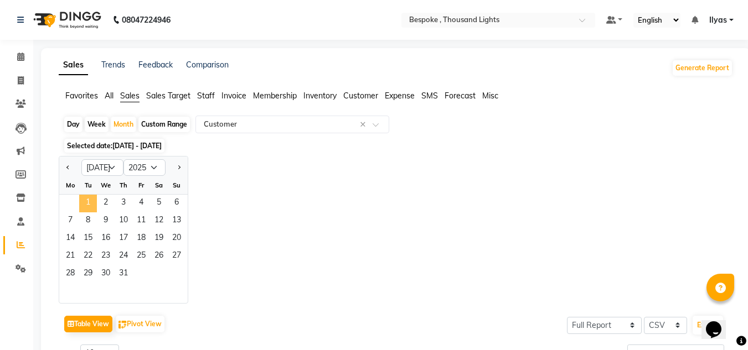
click at [95, 198] on span "1" at bounding box center [88, 204] width 18 height 18
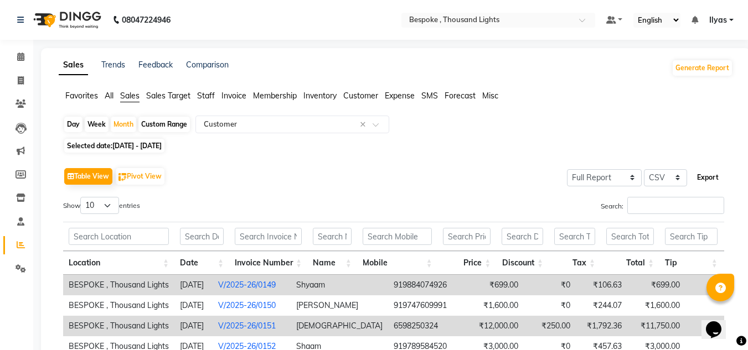
click at [711, 179] on button "Export" at bounding box center [708, 177] width 30 height 19
click at [125, 143] on span "01-07-2025 - 31-07-2025" at bounding box center [136, 146] width 49 height 8
select select "7"
select select "2025"
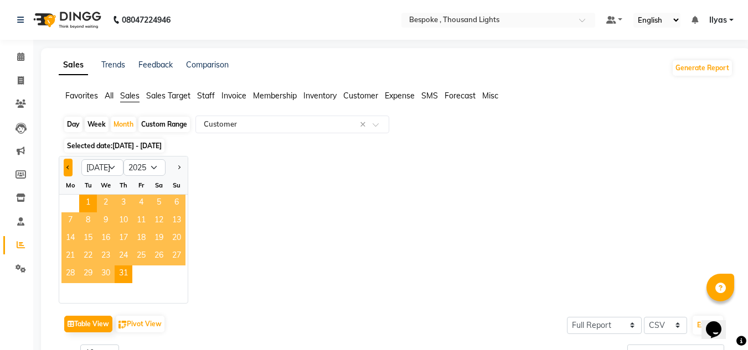
click at [70, 169] on button "Previous month" at bounding box center [68, 168] width 9 height 18
select select "6"
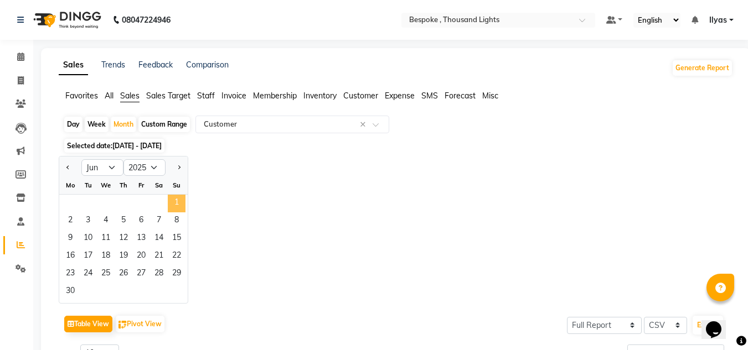
click at [172, 202] on span "1" at bounding box center [177, 204] width 18 height 18
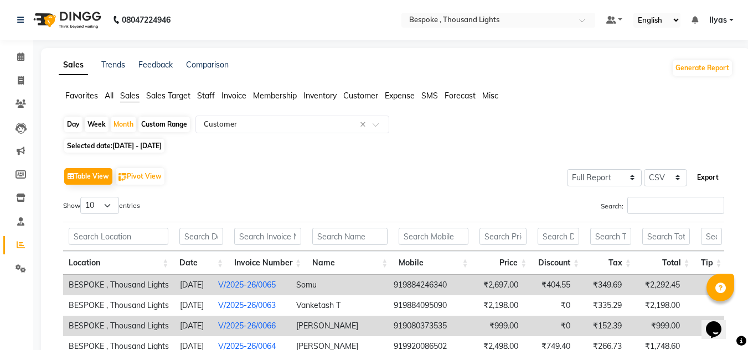
click at [710, 177] on button "Export" at bounding box center [708, 177] width 30 height 19
click at [159, 146] on span "01-06-2025 - 30-06-2025" at bounding box center [136, 146] width 49 height 8
select select "6"
select select "2025"
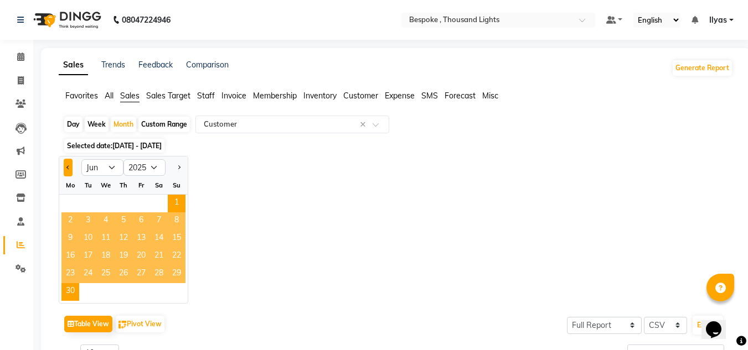
click at [65, 167] on button "Previous month" at bounding box center [68, 168] width 9 height 18
select select "5"
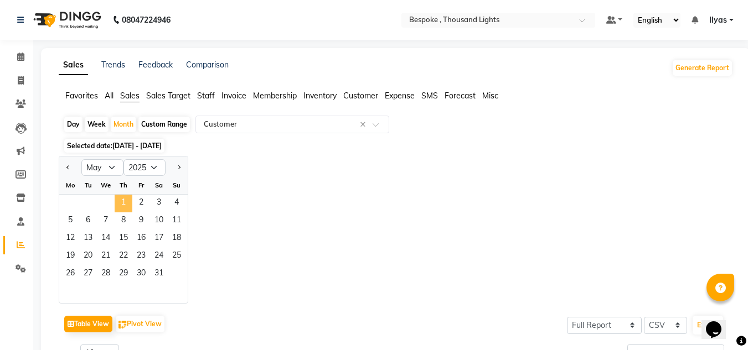
click at [121, 209] on span "1" at bounding box center [124, 204] width 18 height 18
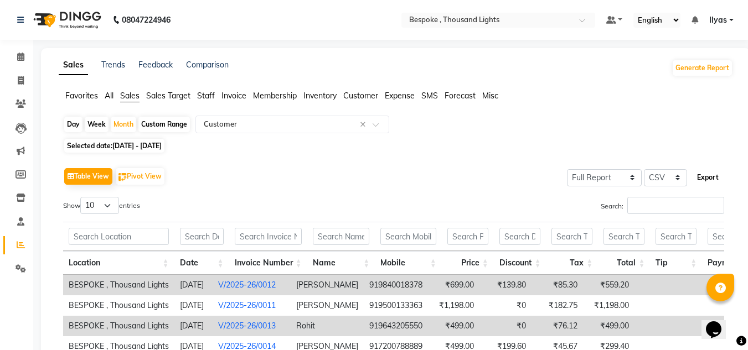
click at [702, 177] on button "Export" at bounding box center [708, 177] width 30 height 19
click at [123, 147] on span "01-05-2025 - 31-05-2025" at bounding box center [136, 146] width 49 height 8
select select "5"
select select "2025"
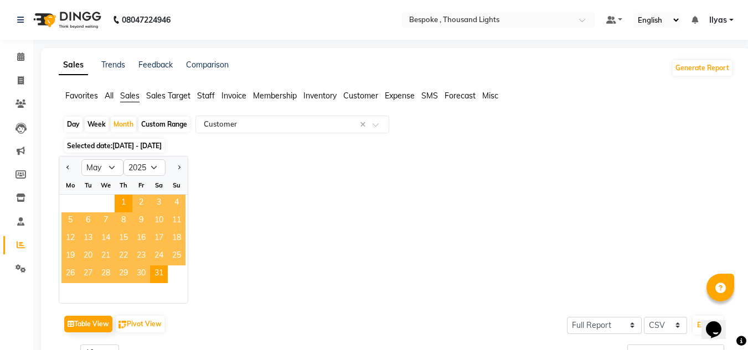
click at [63, 162] on div at bounding box center [70, 168] width 22 height 18
click at [66, 167] on span "Previous month" at bounding box center [68, 168] width 4 height 4
select select "4"
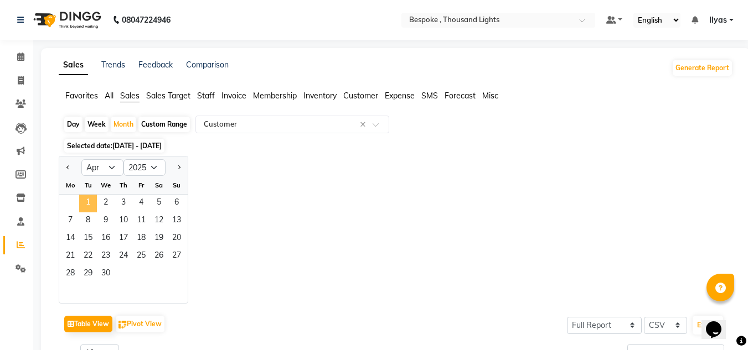
click at [95, 203] on span "1" at bounding box center [88, 204] width 18 height 18
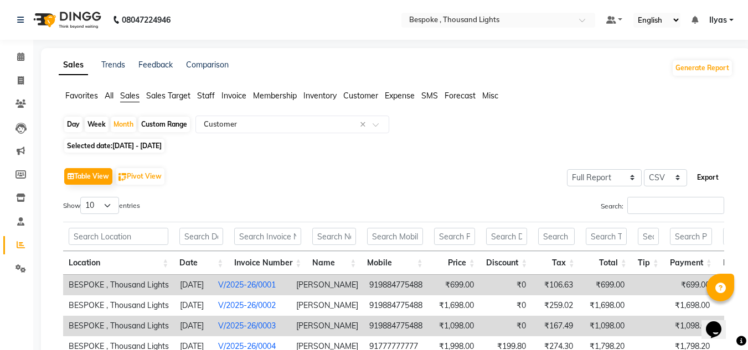
click at [708, 173] on button "Export" at bounding box center [708, 177] width 30 height 19
click at [371, 97] on span "Customer" at bounding box center [360, 96] width 35 height 10
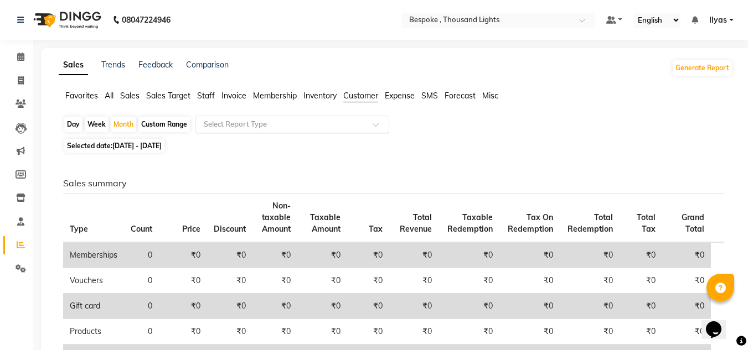
click at [218, 124] on input "text" at bounding box center [281, 124] width 159 height 11
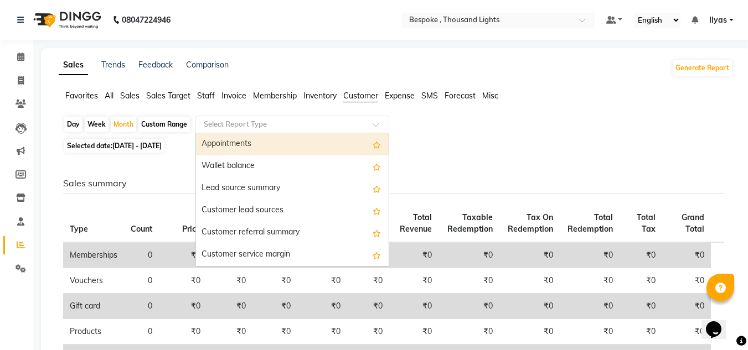
click at [218, 124] on input "text" at bounding box center [281, 124] width 159 height 11
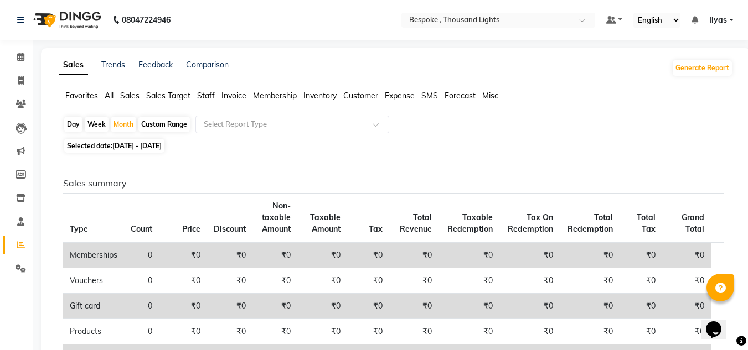
click at [272, 97] on span "Membership" at bounding box center [275, 96] width 44 height 10
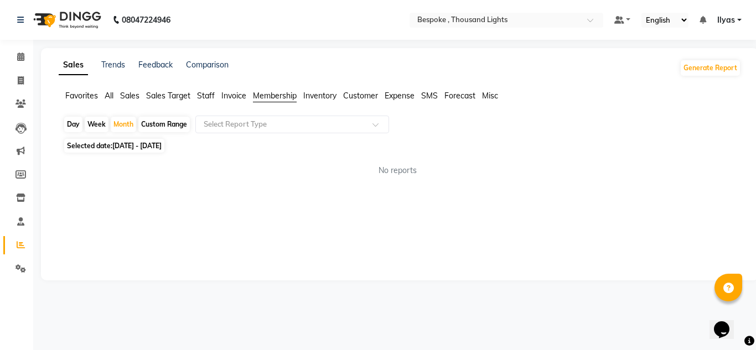
click at [138, 91] on span "Sales" at bounding box center [129, 96] width 19 height 10
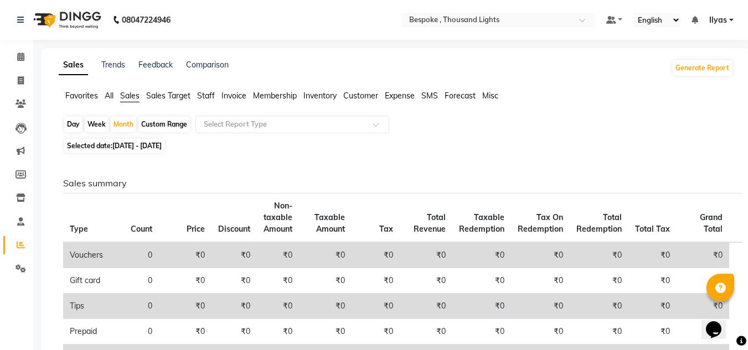
click at [163, 95] on span "Sales Target" at bounding box center [168, 96] width 44 height 10
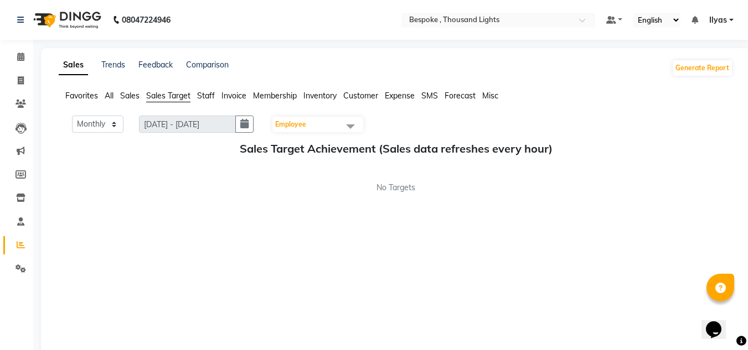
click at [237, 93] on span "Invoice" at bounding box center [233, 96] width 25 height 10
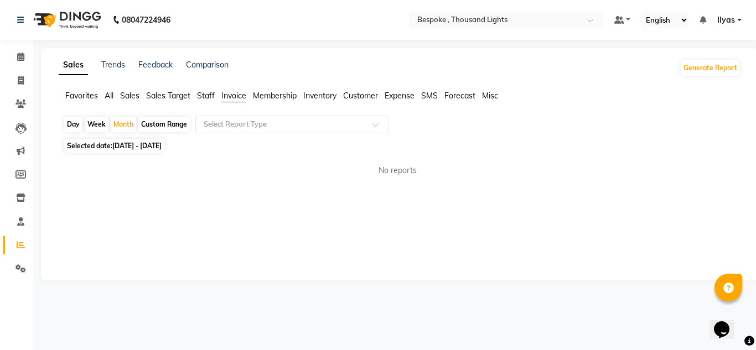
click at [285, 99] on span "Membership" at bounding box center [275, 96] width 44 height 10
click at [316, 101] on li "Inventory" at bounding box center [319, 96] width 33 height 12
click at [321, 97] on span "Inventory" at bounding box center [319, 96] width 33 height 10
click at [354, 101] on li "Customer" at bounding box center [360, 96] width 35 height 12
click at [357, 96] on span "Customer" at bounding box center [360, 96] width 35 height 10
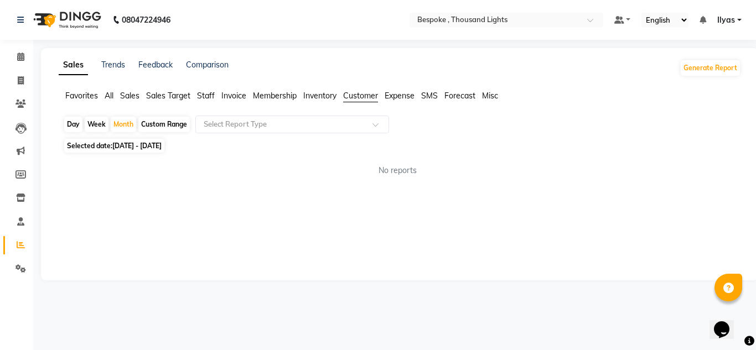
click at [89, 94] on span "Favorites" at bounding box center [81, 96] width 33 height 10
click at [115, 94] on ul "Favorites All Sales Sales Target Staff Invoice Membership Inventory Customer Ex…" at bounding box center [400, 96] width 683 height 12
click at [110, 96] on span "All" at bounding box center [109, 96] width 9 height 10
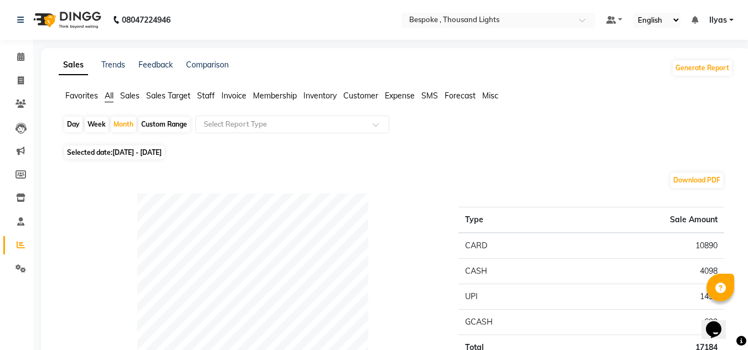
click at [129, 95] on span "Sales" at bounding box center [129, 96] width 19 height 10
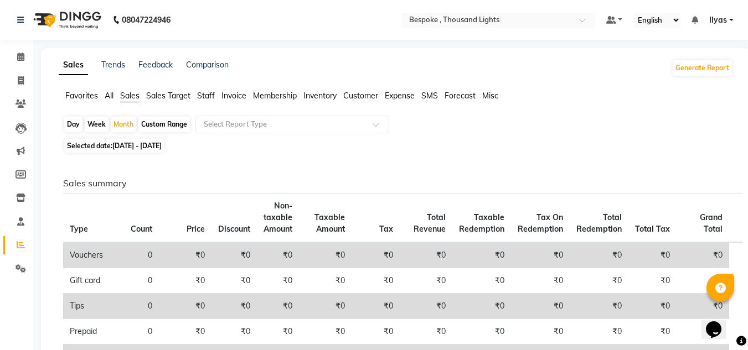
click at [228, 100] on span "Invoice" at bounding box center [233, 96] width 25 height 10
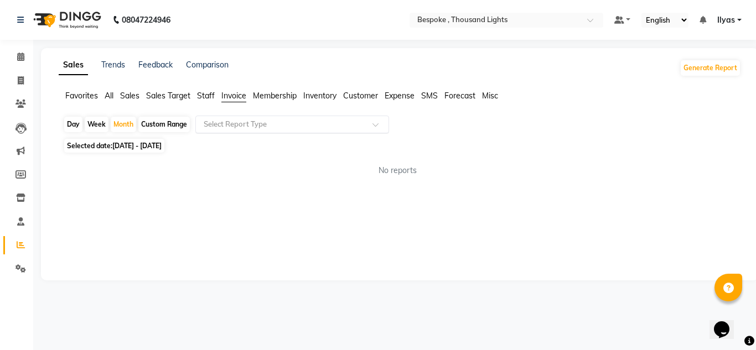
click at [259, 126] on input "text" at bounding box center [281, 124] width 159 height 11
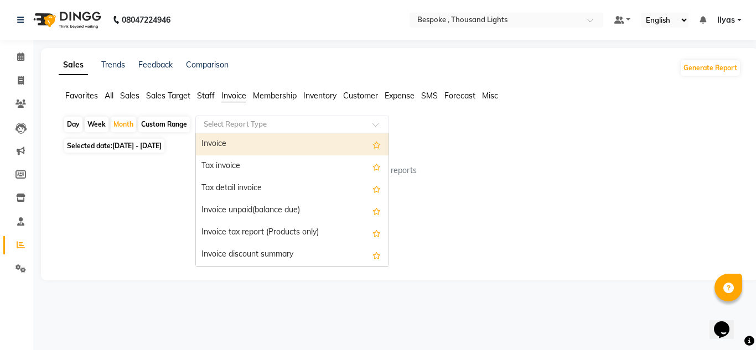
click at [259, 126] on input "text" at bounding box center [281, 124] width 159 height 11
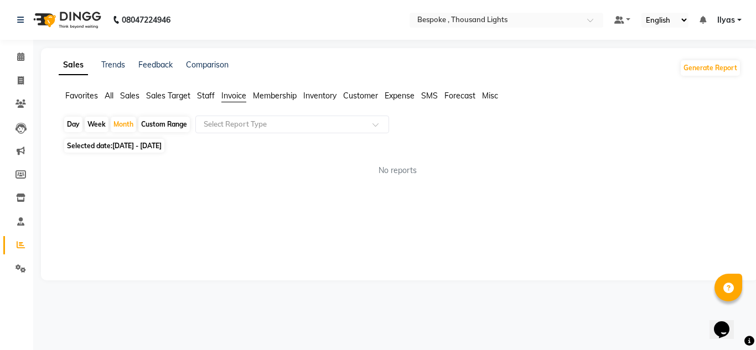
click at [214, 93] on span "Staff" at bounding box center [206, 96] width 18 height 10
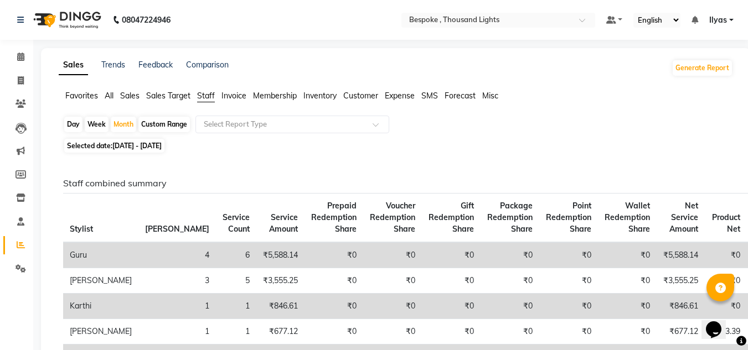
click at [230, 96] on span "Invoice" at bounding box center [233, 96] width 25 height 10
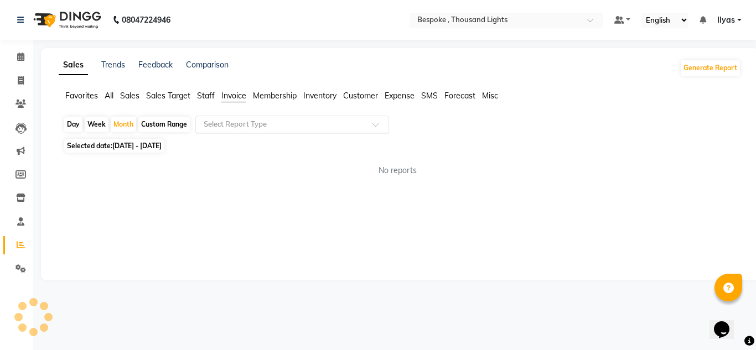
click at [233, 126] on input "text" at bounding box center [281, 124] width 159 height 11
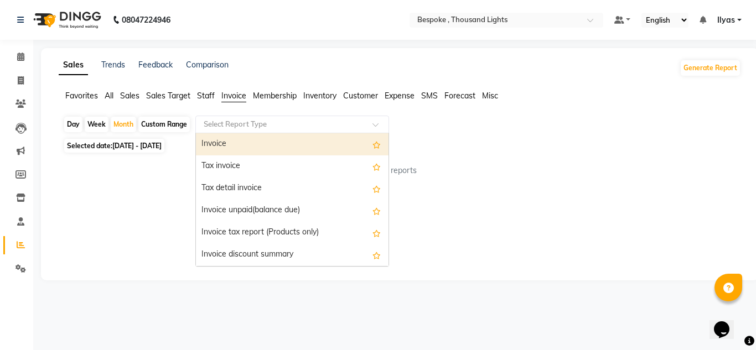
click at [170, 184] on div "No reports" at bounding box center [397, 170] width 687 height 29
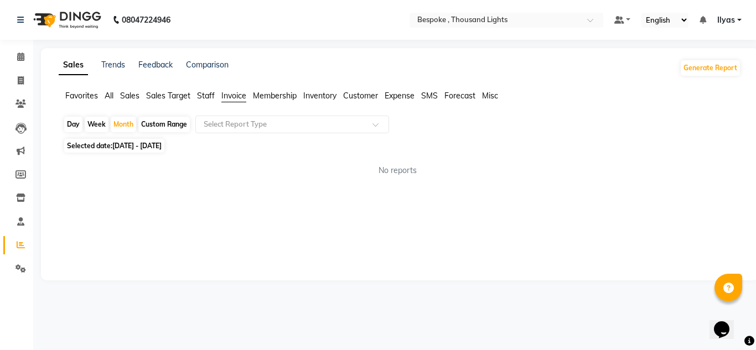
click at [354, 93] on span "Customer" at bounding box center [360, 96] width 35 height 10
click at [333, 124] on input "text" at bounding box center [281, 124] width 159 height 11
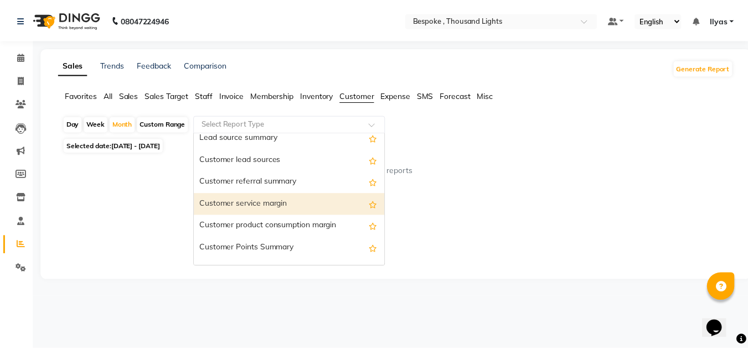
scroll to position [111, 0]
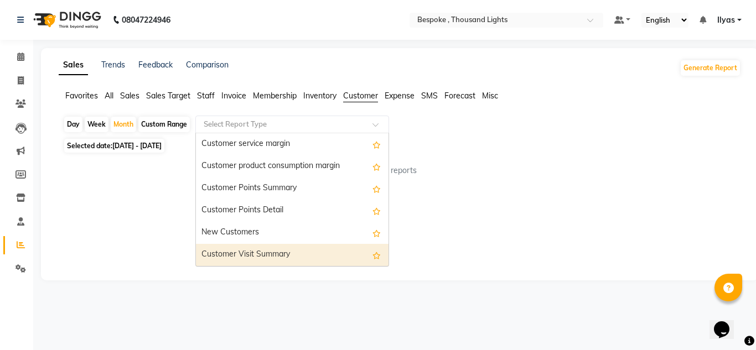
click at [276, 249] on div "Customer Visit Summary" at bounding box center [292, 255] width 193 height 22
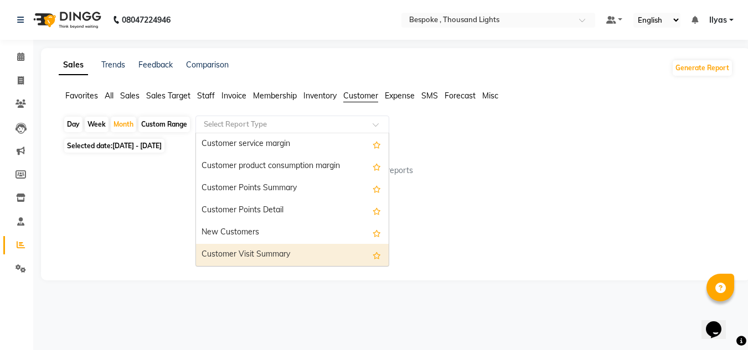
select select "full_report"
select select "csv"
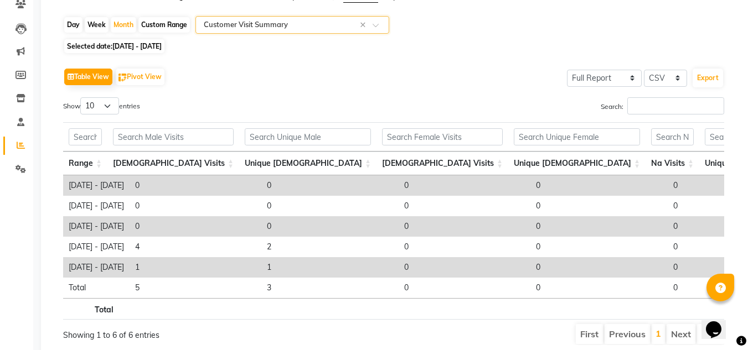
scroll to position [0, 0]
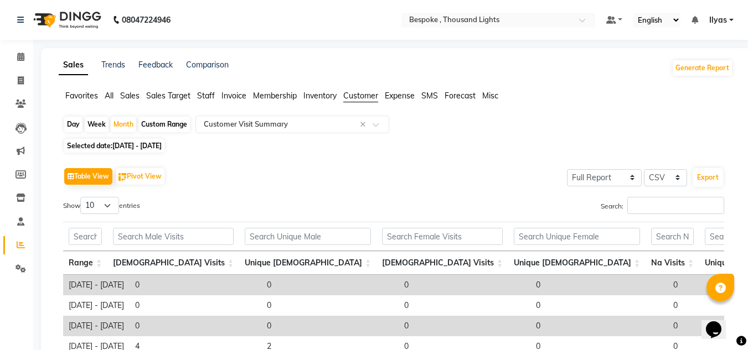
click at [159, 125] on div "Custom Range" at bounding box center [163, 125] width 51 height 16
select select "4"
select select "2025"
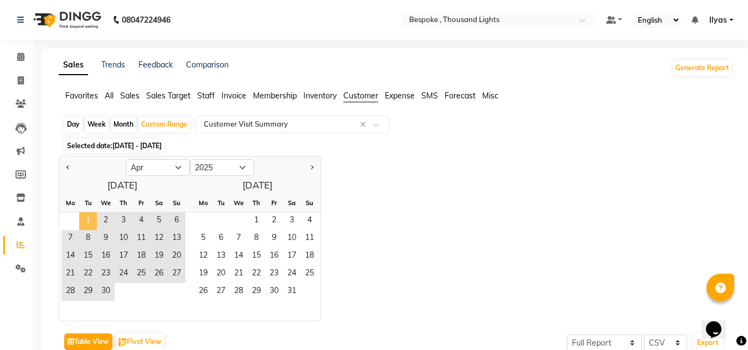
click at [89, 218] on span "1" at bounding box center [88, 222] width 18 height 18
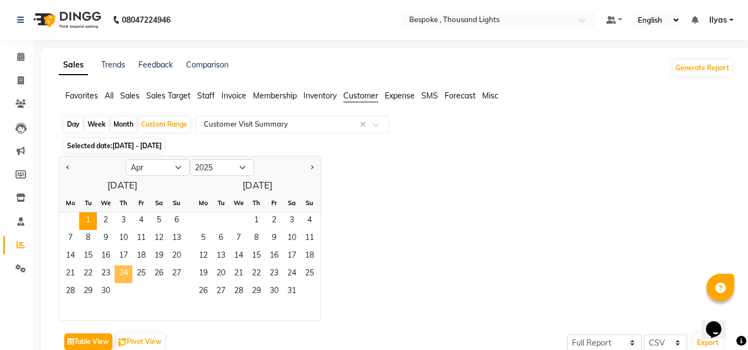
drag, startPoint x: 92, startPoint y: 225, endPoint x: 118, endPoint y: 280, distance: 60.7
click at [118, 280] on ngb-datepicker-month "Mo Tu We Th Fr Sa Su 1 2 3 4 5 6 7 8 9 10 11 12 13 14 15 16 17 18 19 20 21 22 2…" at bounding box center [122, 257] width 126 height 127
click at [112, 289] on span "30" at bounding box center [106, 292] width 18 height 18
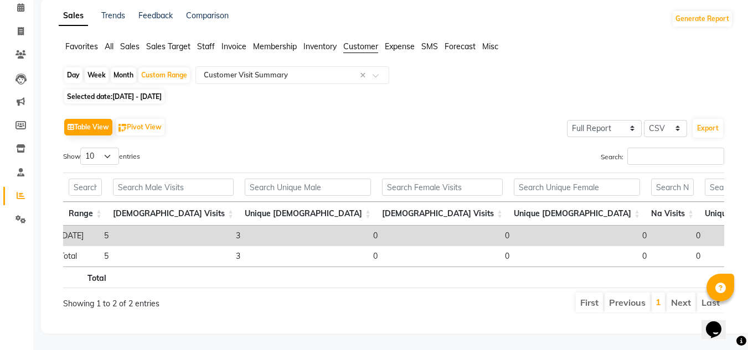
scroll to position [0, 9]
